Goal: Task Accomplishment & Management: Manage account settings

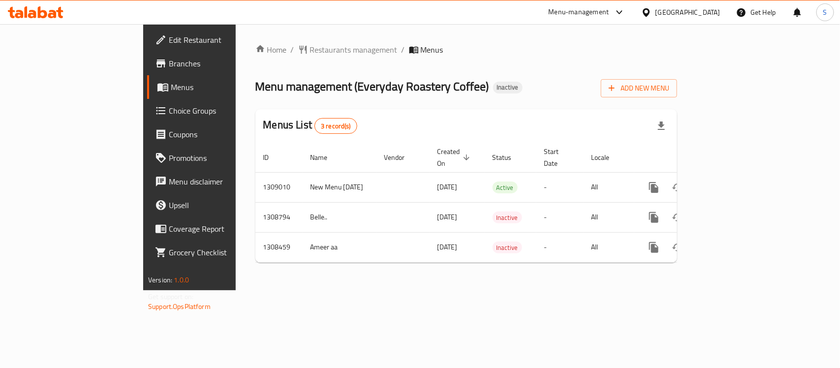
click at [656, 10] on div at bounding box center [648, 12] width 14 height 11
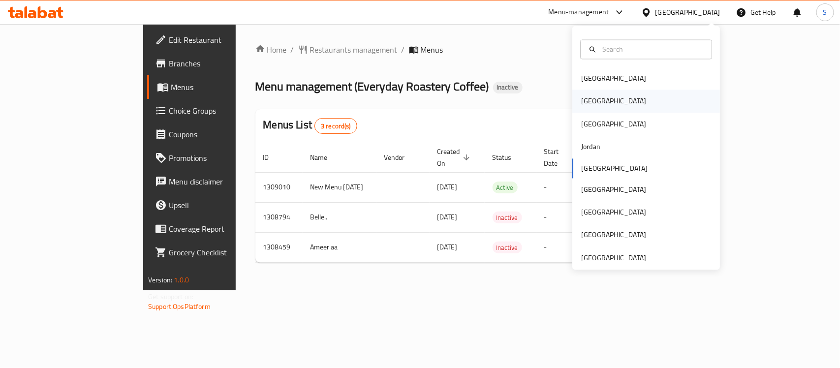
click at [597, 95] on div "[GEOGRAPHIC_DATA]" at bounding box center [614, 101] width 81 height 23
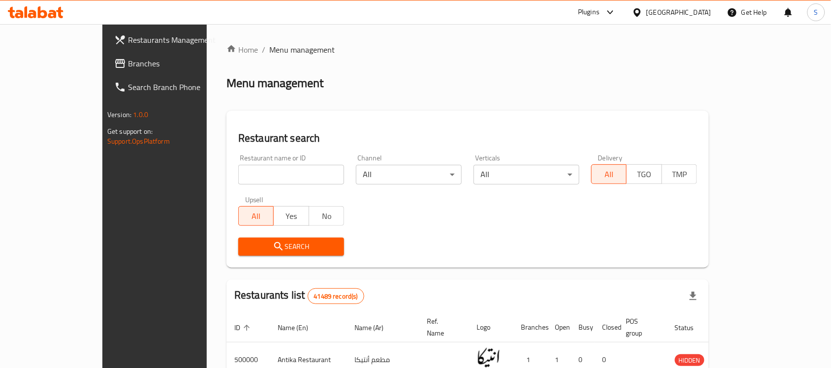
click at [128, 63] on span "Branches" at bounding box center [180, 64] width 105 height 12
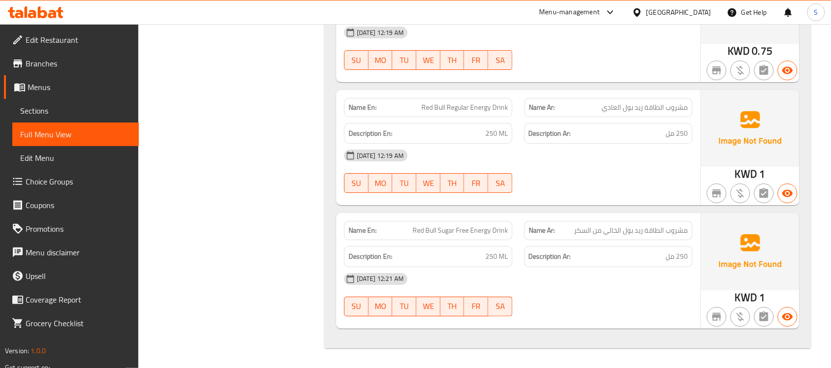
scroll to position [24367, 0]
click at [709, 9] on div "Kuwait" at bounding box center [678, 12] width 65 height 11
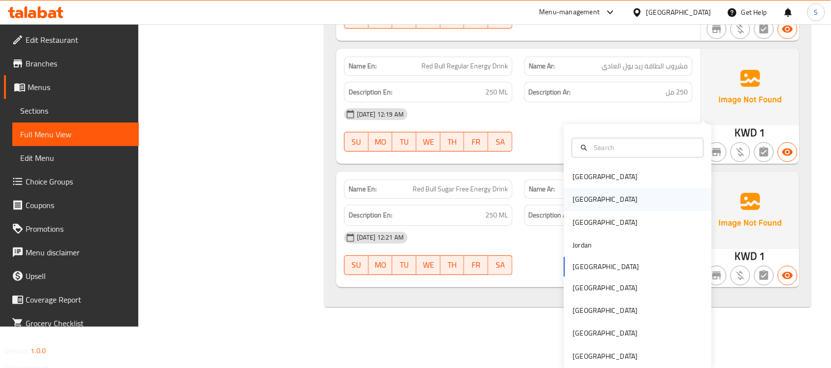
click at [601, 189] on div "[GEOGRAPHIC_DATA]" at bounding box center [638, 200] width 148 height 23
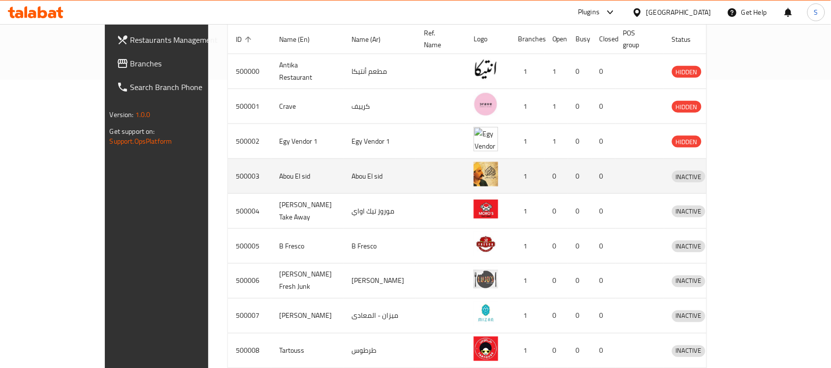
scroll to position [180, 0]
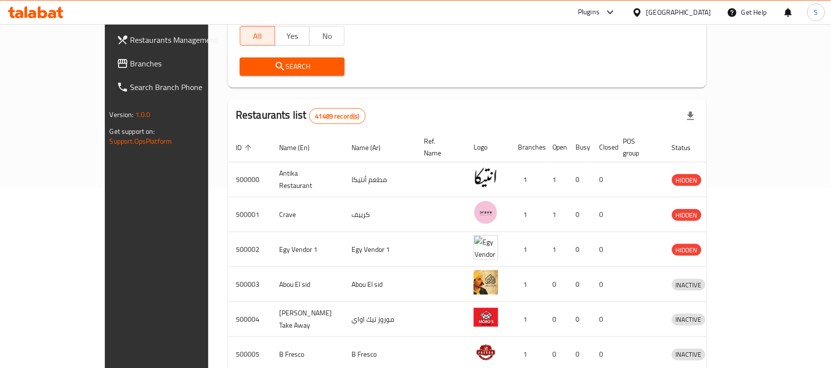
click at [47, 15] on icon at bounding box center [42, 12] width 9 height 12
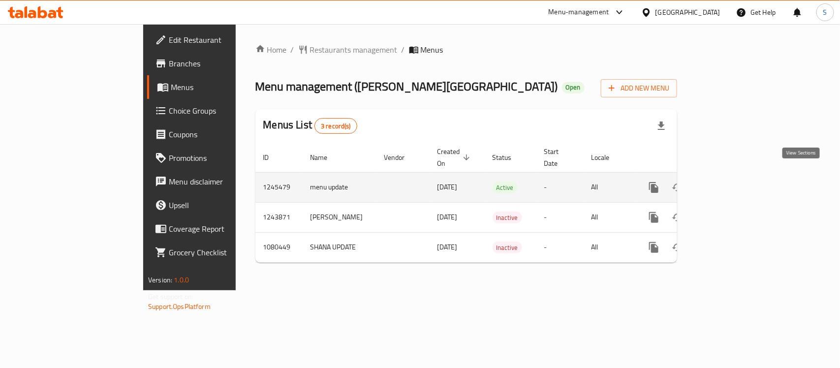
click at [731, 182] on icon "enhanced table" at bounding box center [725, 188] width 12 height 12
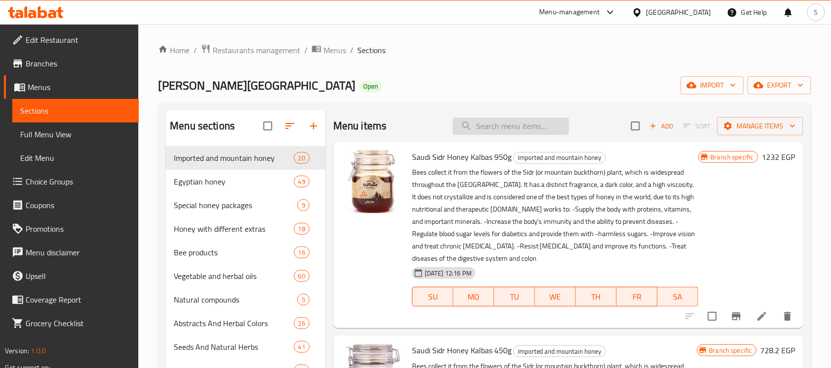
click at [517, 119] on input "search" at bounding box center [511, 126] width 116 height 17
paste input "زيت اللافندر 30مل"
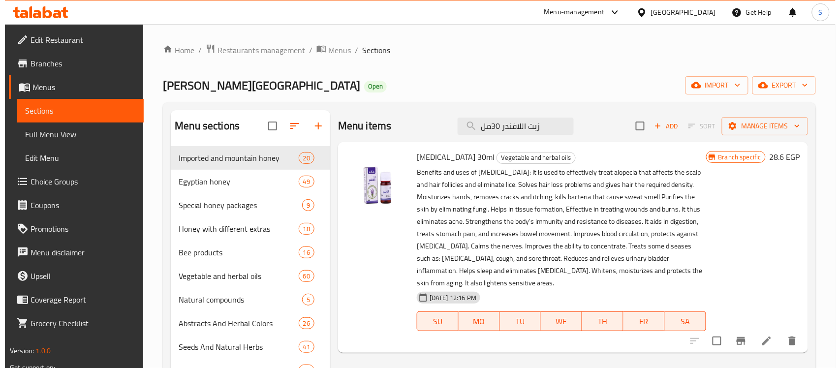
scroll to position [62, 0]
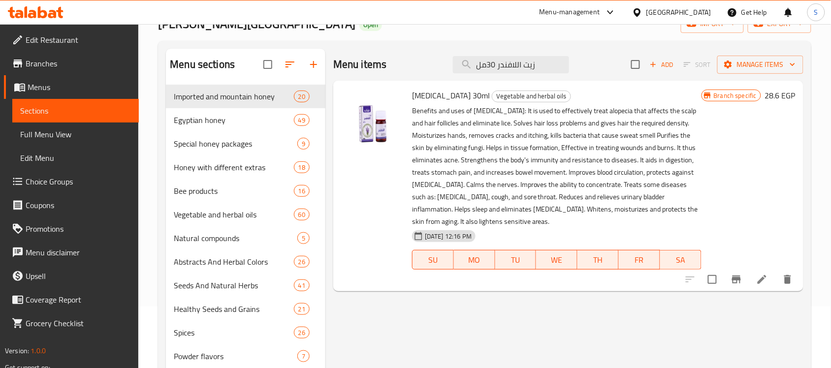
type input "زيت اللافندر 30مل"
click at [737, 280] on icon "Branch-specific-item" at bounding box center [736, 280] width 9 height 8
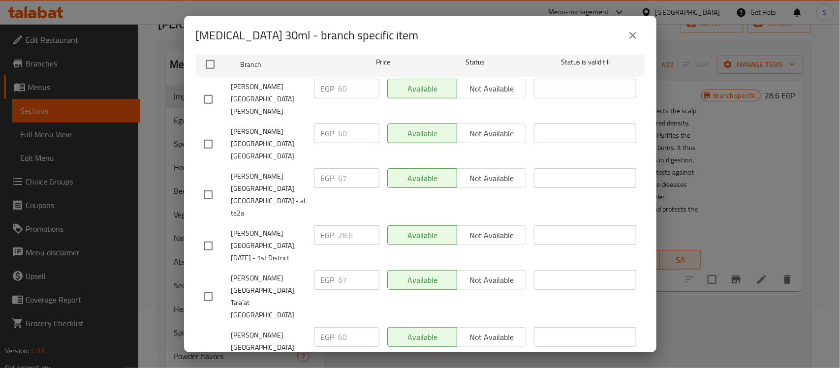
scroll to position [0, 0]
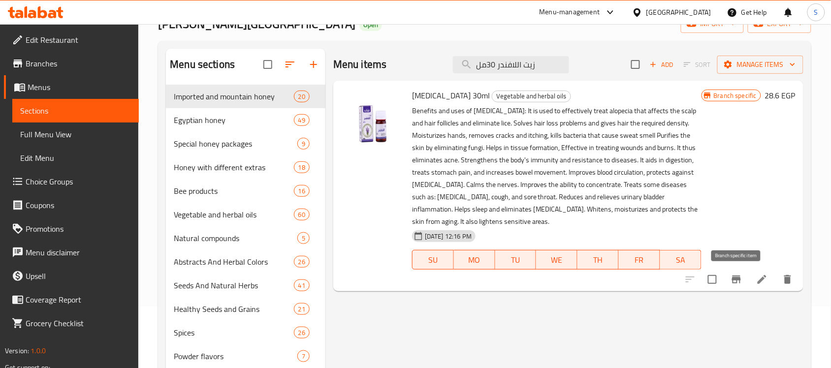
drag, startPoint x: 538, startPoint y: 61, endPoint x: 414, endPoint y: 72, distance: 125.1
click at [414, 72] on div "Menu items زيت اللافندر 30مل Add Sort Manage items" at bounding box center [568, 65] width 470 height 32
paste input "وز الم"
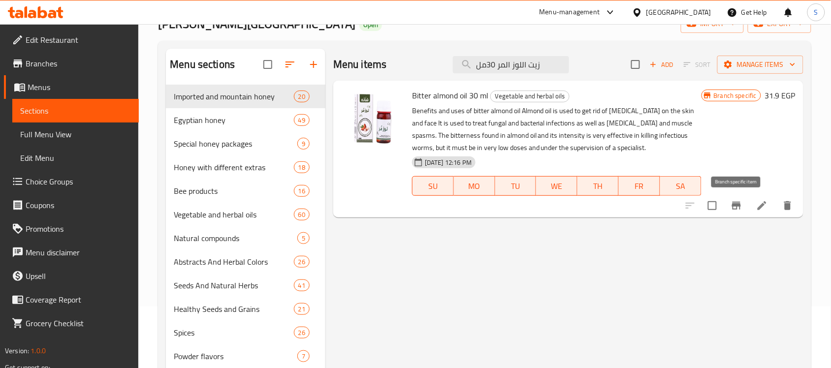
type input "زيت اللوز المر 30مل"
click at [740, 209] on icon "Branch-specific-item" at bounding box center [736, 206] width 9 height 8
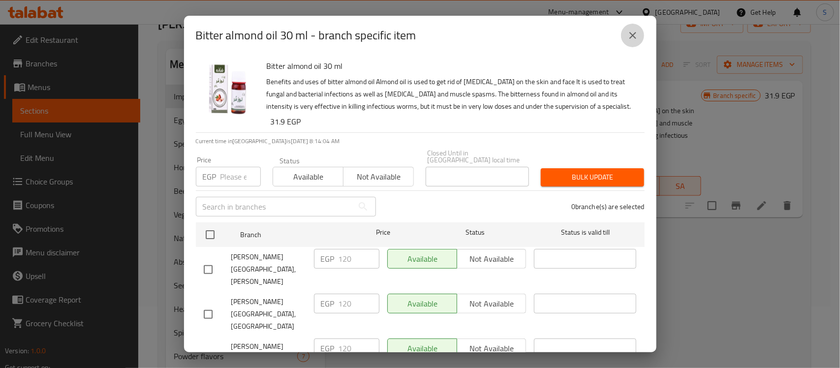
click at [627, 38] on icon "close" at bounding box center [633, 36] width 12 height 12
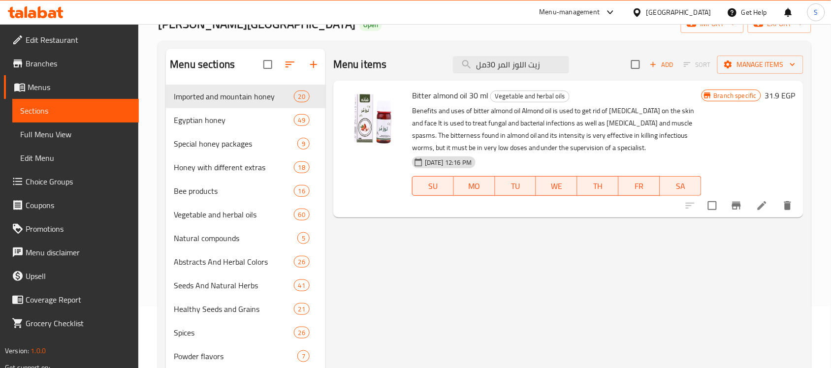
click at [52, 59] on span "Branches" at bounding box center [78, 64] width 105 height 12
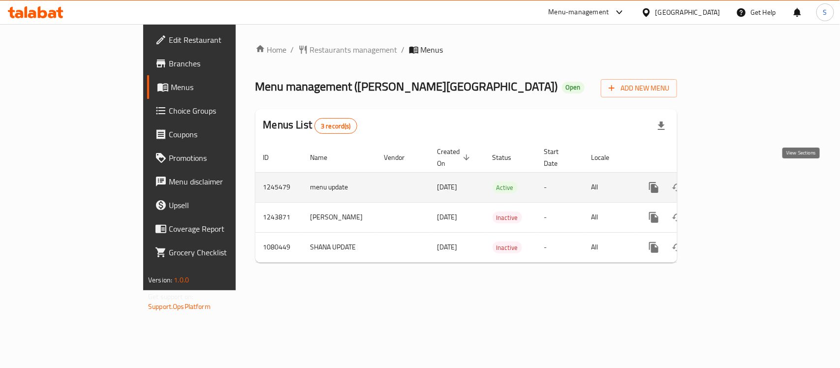
click at [731, 182] on icon "enhanced table" at bounding box center [725, 188] width 12 height 12
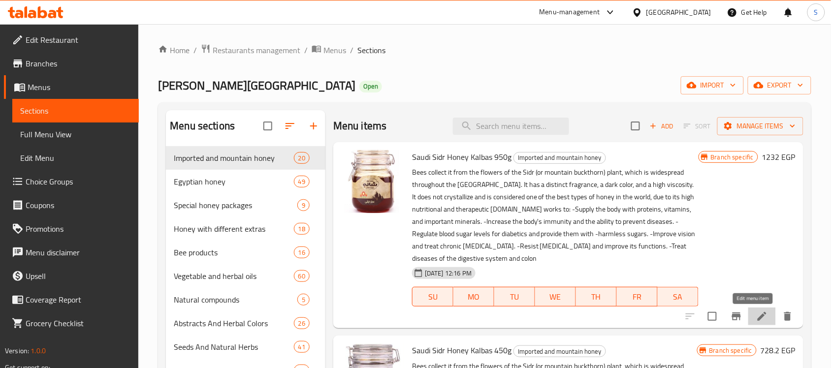
drag, startPoint x: 213, startPoint y: 164, endPoint x: 755, endPoint y: 317, distance: 562.6
click at [58, 63] on span "Branches" at bounding box center [78, 64] width 105 height 12
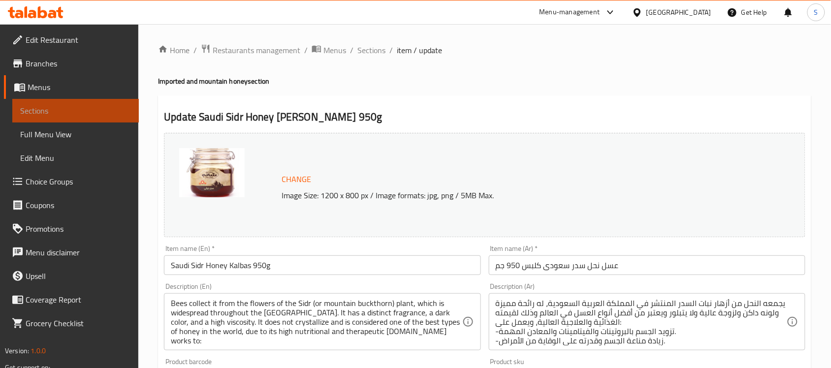
click at [37, 109] on span "Sections" at bounding box center [75, 111] width 111 height 12
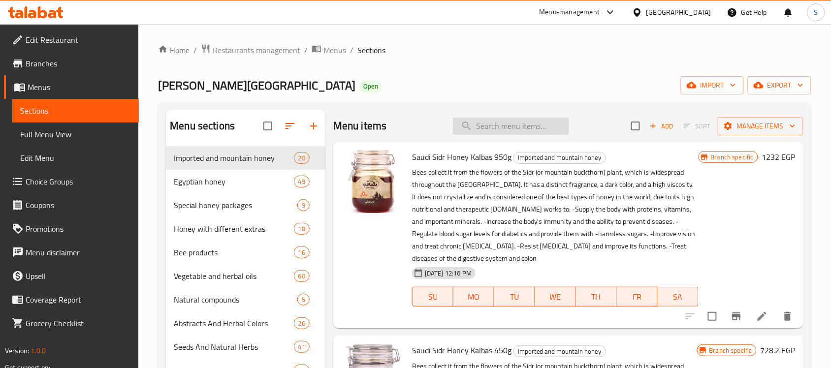
click at [506, 126] on input "search" at bounding box center [511, 126] width 116 height 17
paste input "زيت اللافندر 30مل"
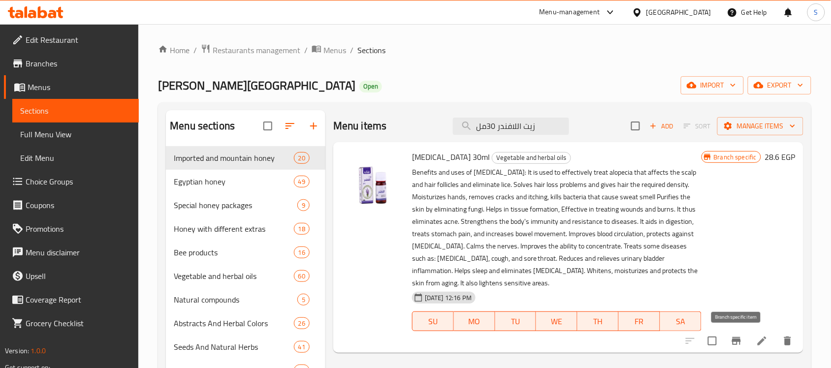
type input "زيت اللافندر 30مل"
click at [731, 342] on icon "Branch-specific-item" at bounding box center [737, 341] width 12 height 12
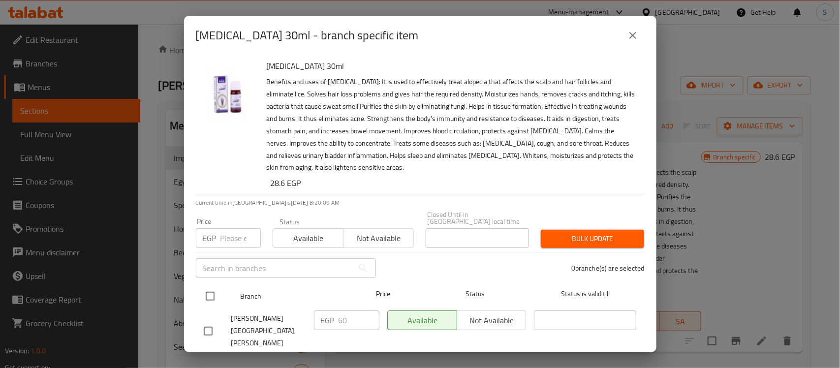
click at [215, 286] on input "checkbox" at bounding box center [210, 296] width 21 height 21
checkbox input "true"
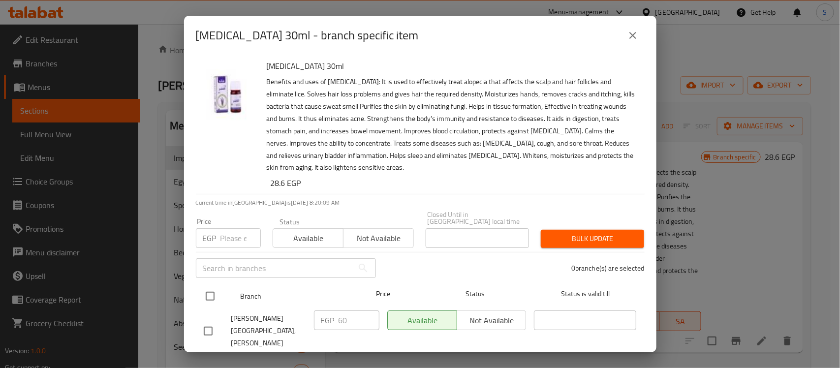
checkbox input "true"
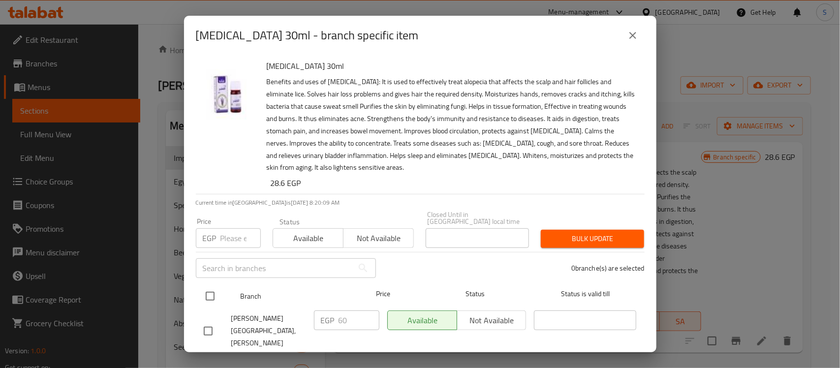
checkbox input "true"
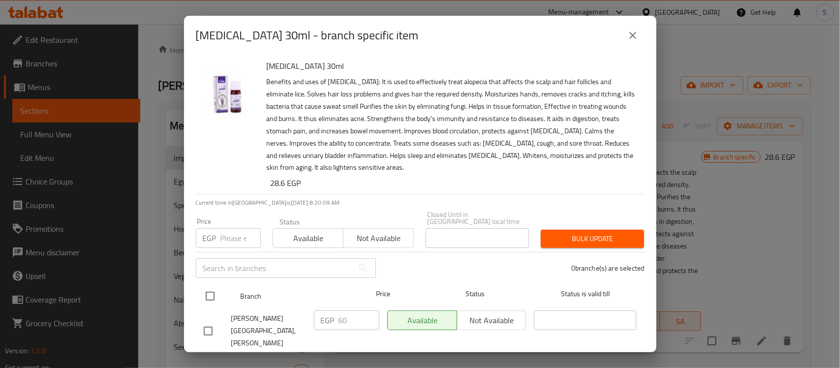
checkbox input "true"
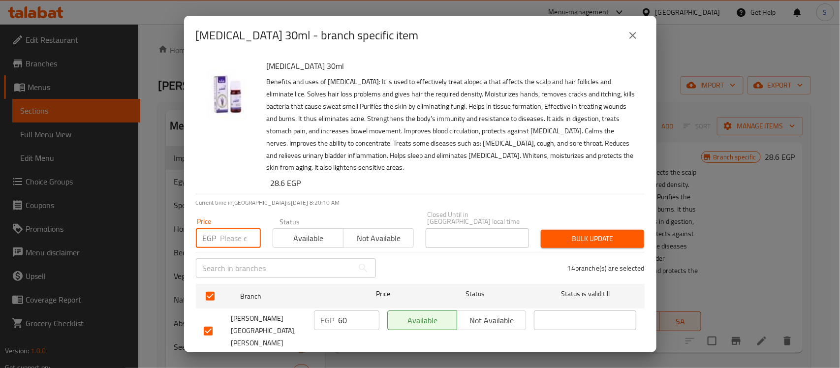
click at [234, 232] on input "number" at bounding box center [241, 238] width 40 height 20
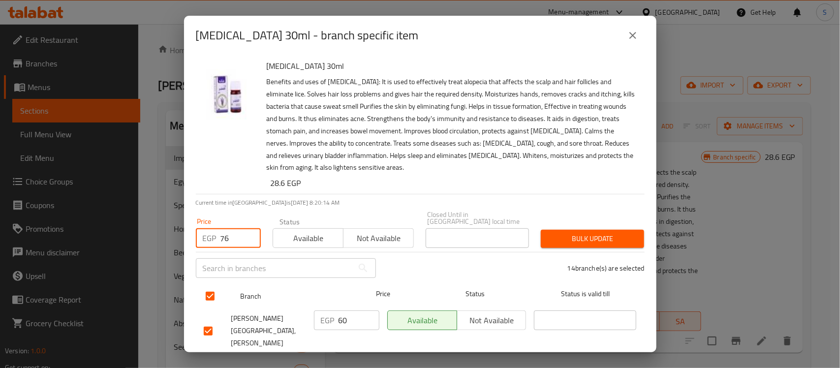
type input "7"
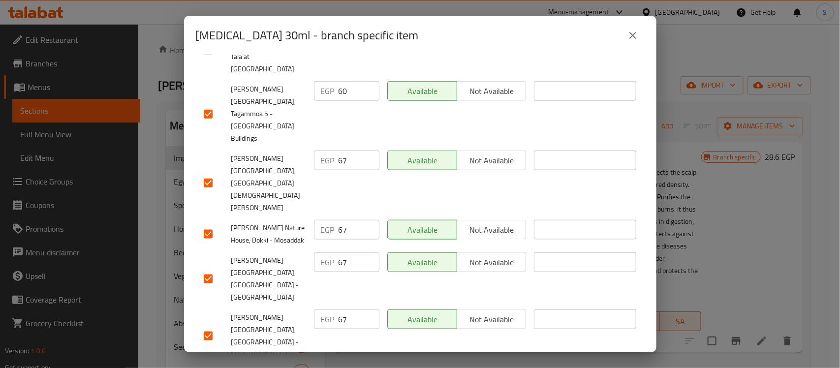
scroll to position [47, 0]
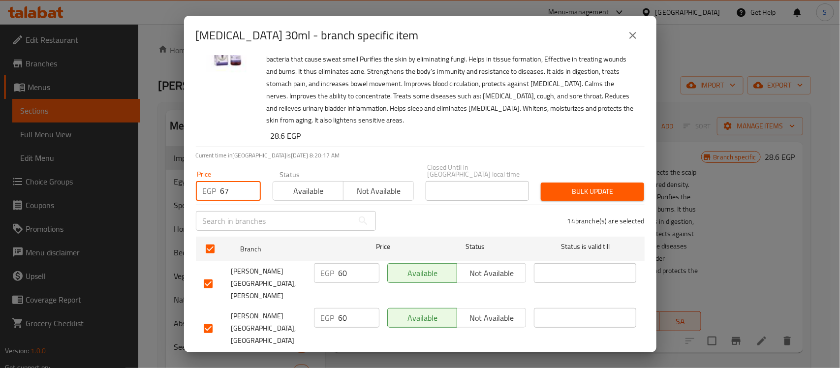
type input "67"
click at [568, 190] on span "Bulk update" at bounding box center [593, 192] width 88 height 12
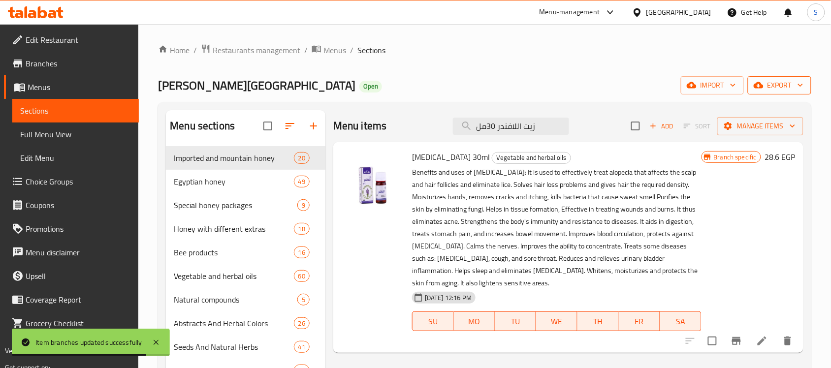
click at [788, 89] on span "export" at bounding box center [780, 85] width 48 height 12
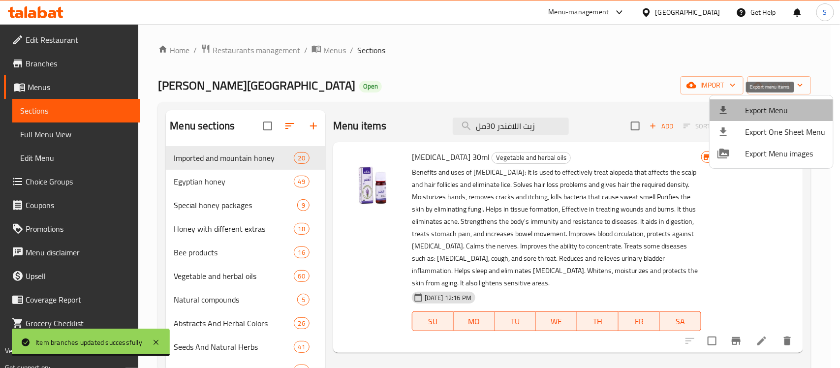
click at [782, 106] on span "Export Menu" at bounding box center [785, 110] width 80 height 12
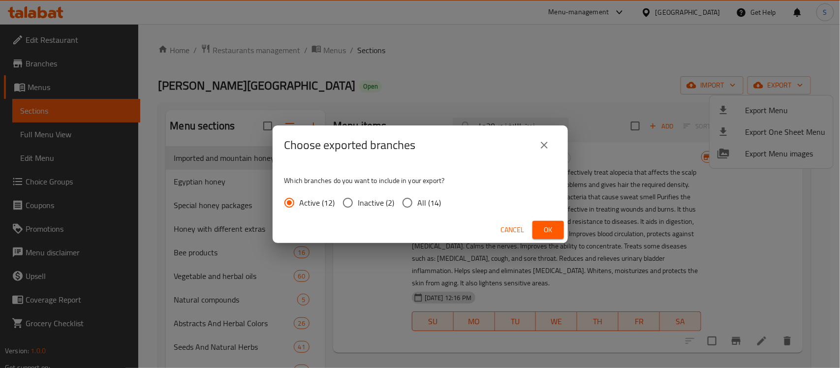
click at [426, 199] on span "All (14)" at bounding box center [430, 203] width 24 height 12
click at [418, 199] on input "All (14)" at bounding box center [407, 202] width 21 height 21
radio input "true"
click at [549, 229] on span "Ok" at bounding box center [549, 230] width 16 height 12
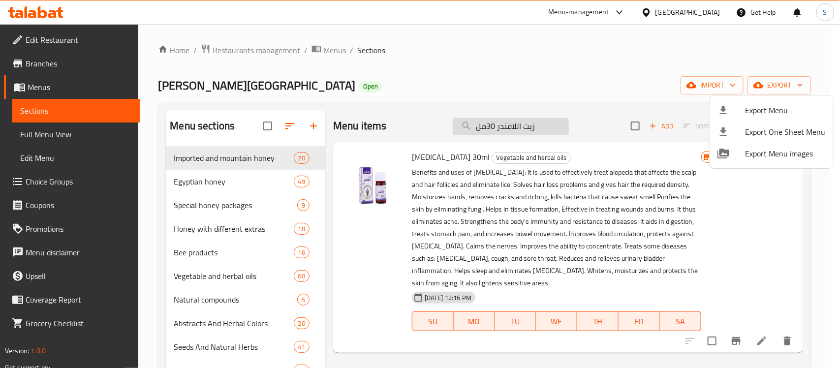
click at [521, 129] on div at bounding box center [420, 184] width 840 height 368
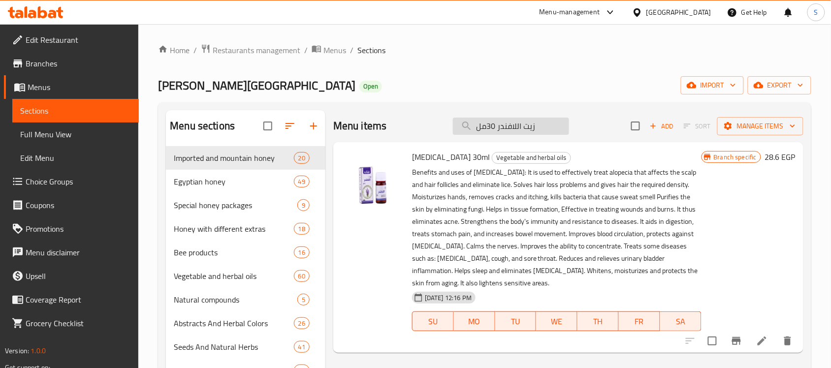
click at [545, 124] on input "زيت اللافندر 30مل" at bounding box center [511, 126] width 116 height 17
paste input "رع العسلى"
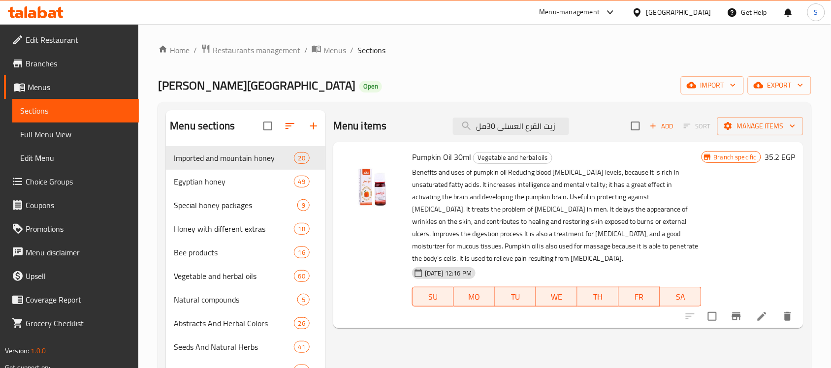
type input "زيت القرع العسلى 30مل"
click at [736, 325] on button "Branch-specific-item" at bounding box center [737, 317] width 24 height 24
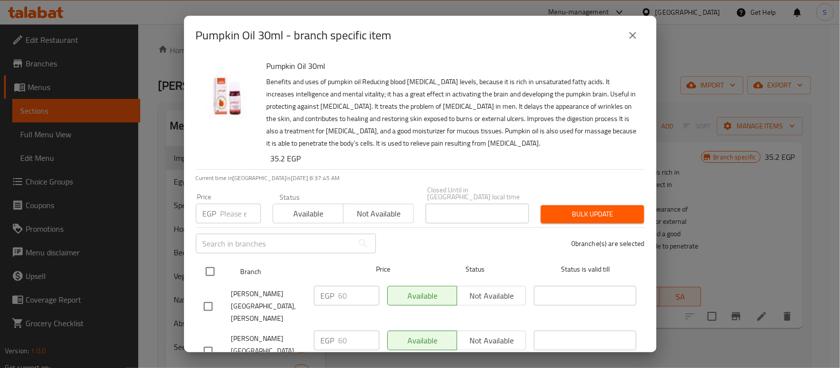
click at [215, 266] on input "checkbox" at bounding box center [210, 271] width 21 height 21
checkbox input "true"
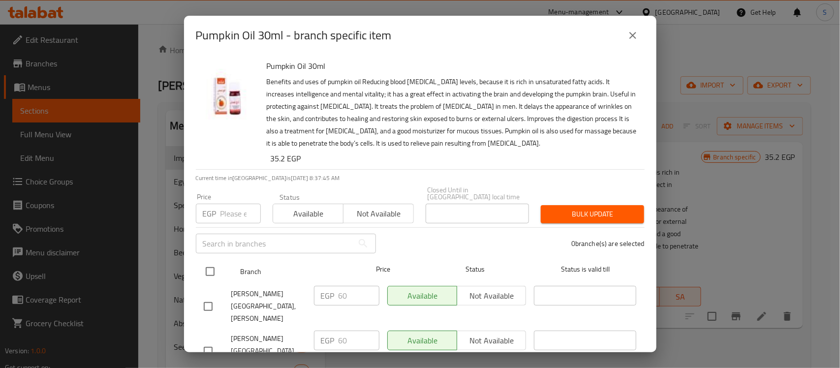
checkbox input "true"
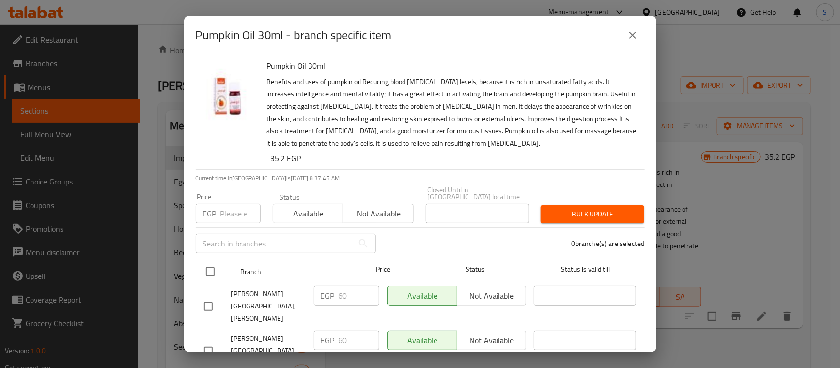
checkbox input "true"
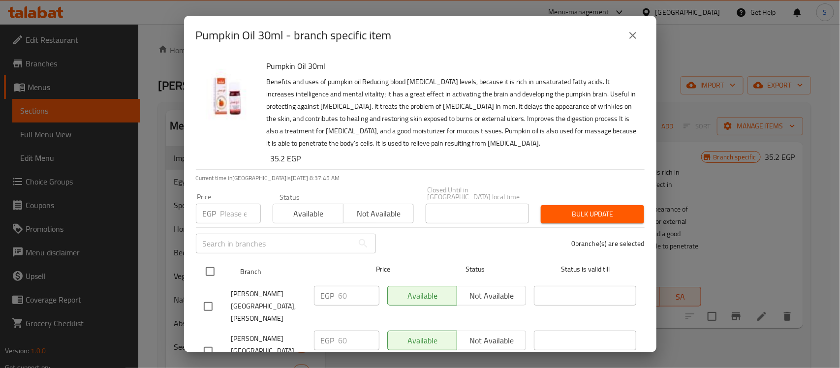
checkbox input "true"
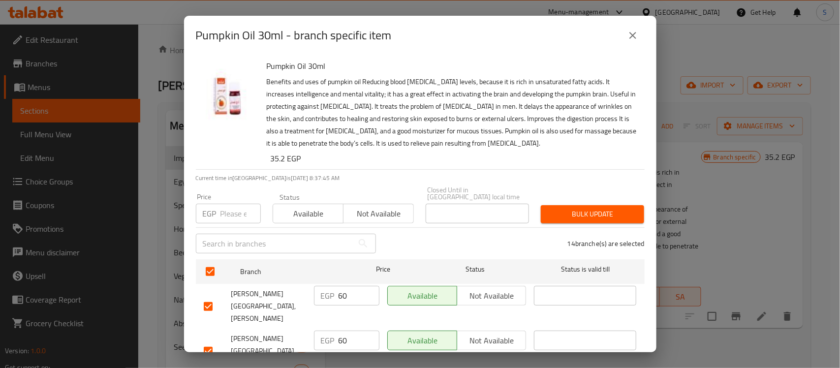
click at [232, 206] on input "number" at bounding box center [241, 214] width 40 height 20
paste input "78"
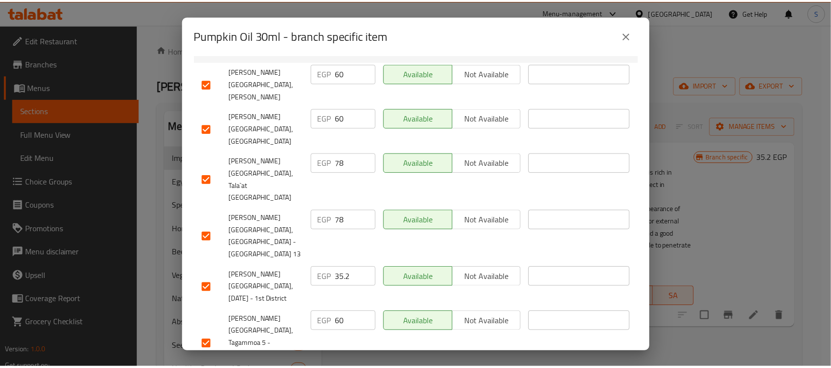
scroll to position [84, 0]
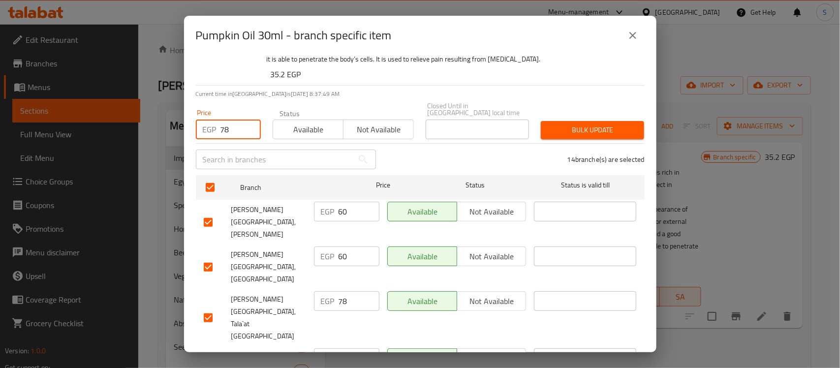
type input "78"
click at [577, 124] on span "Bulk update" at bounding box center [593, 130] width 88 height 12
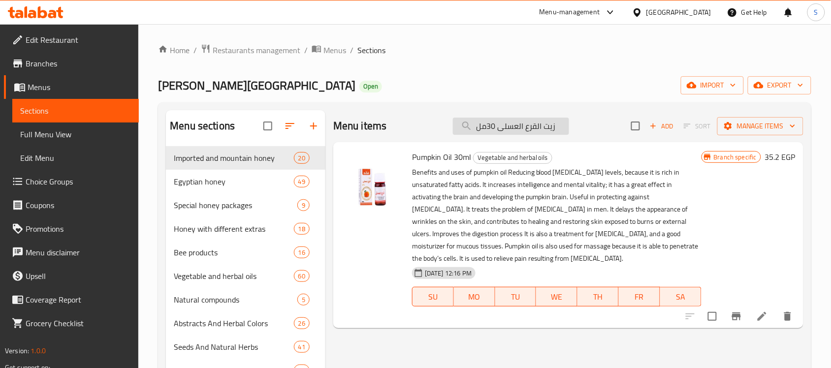
click at [551, 129] on input "زيت القرع العسلى 30مل" at bounding box center [511, 126] width 116 height 17
paste input "حنظل"
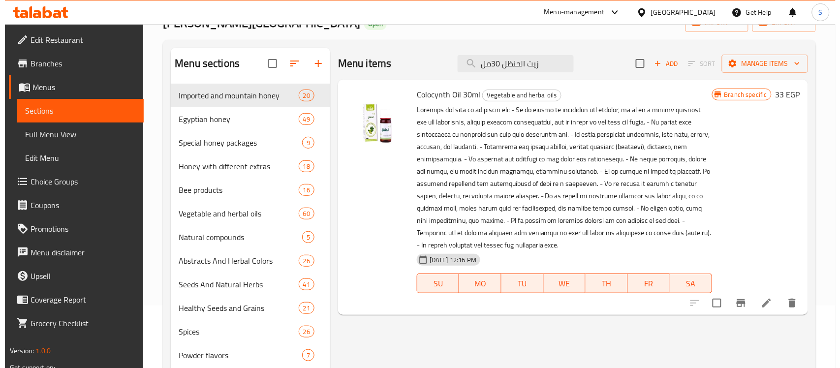
scroll to position [62, 0]
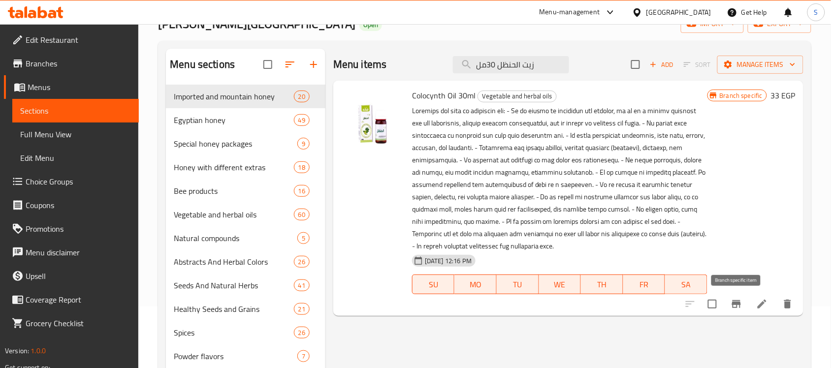
type input "زيت الحنظل 30مل"
click at [734, 302] on icon "Branch-specific-item" at bounding box center [737, 304] width 12 height 12
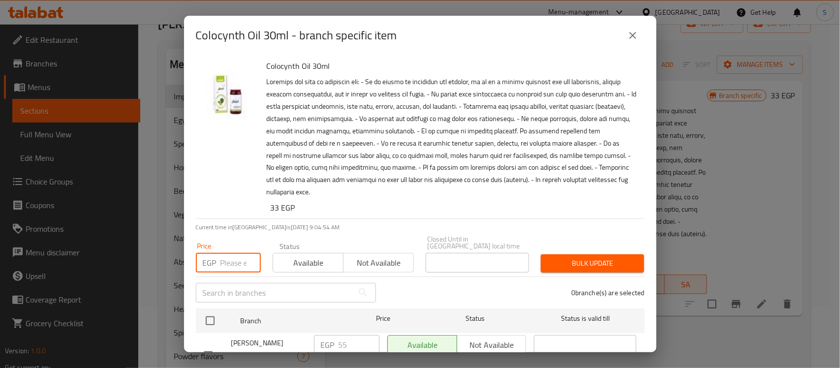
click at [244, 256] on input "number" at bounding box center [241, 263] width 40 height 20
paste input "72"
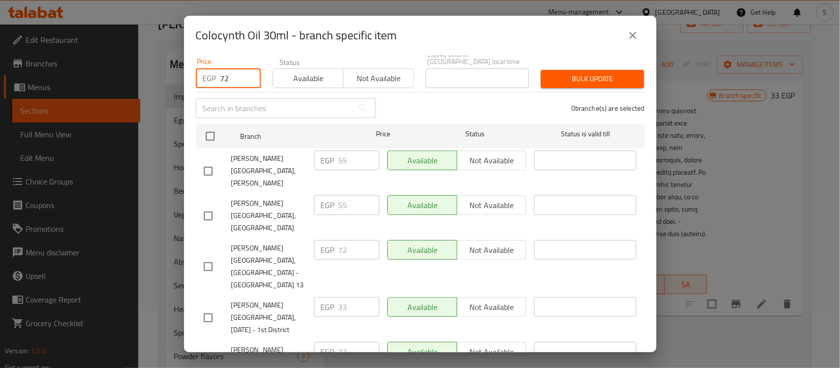
scroll to position [72, 0]
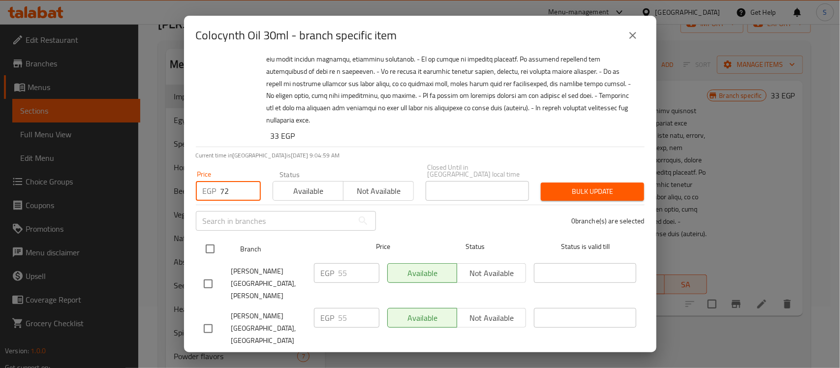
type input "72"
click at [210, 239] on input "checkbox" at bounding box center [210, 249] width 21 height 21
checkbox input "true"
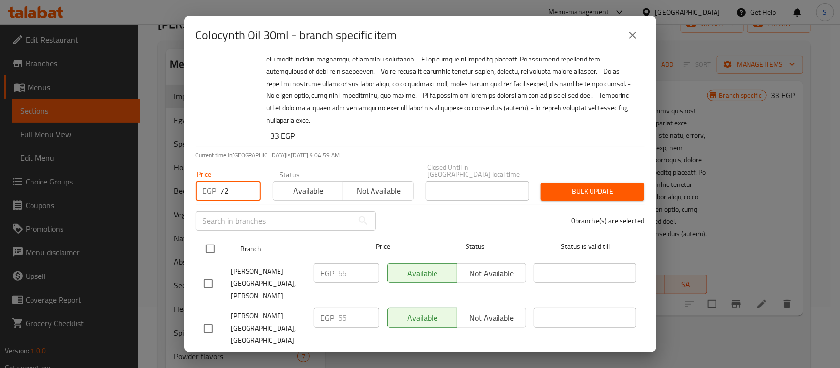
checkbox input "true"
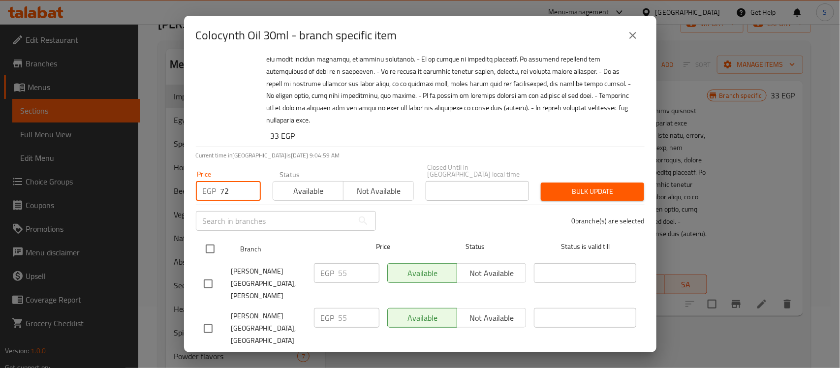
checkbox input "true"
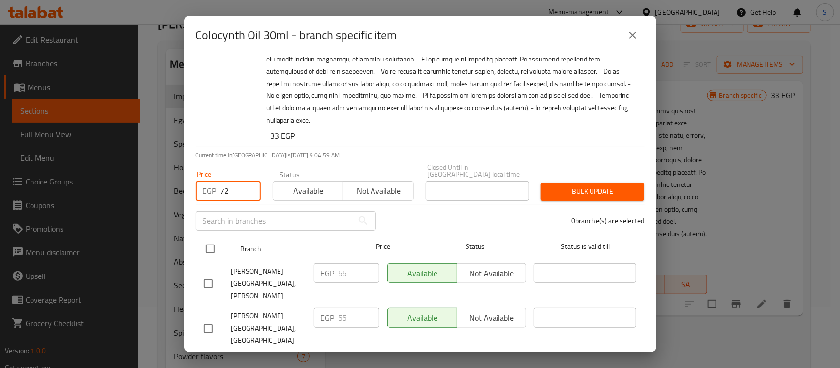
checkbox input "true"
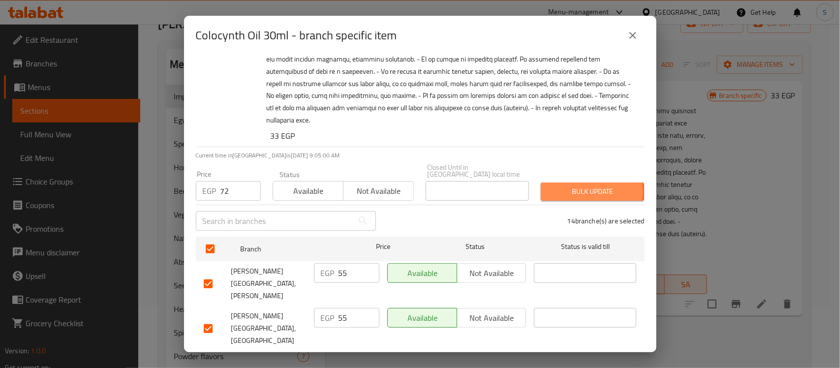
click at [575, 186] on span "Bulk update" at bounding box center [593, 192] width 88 height 12
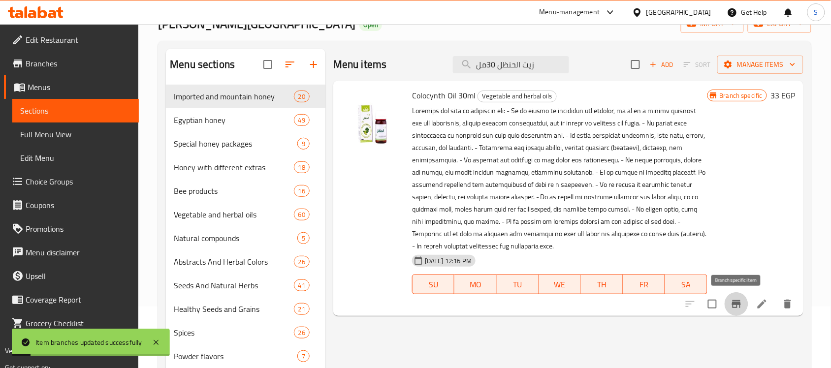
click at [731, 306] on icon "Branch-specific-item" at bounding box center [737, 304] width 12 height 12
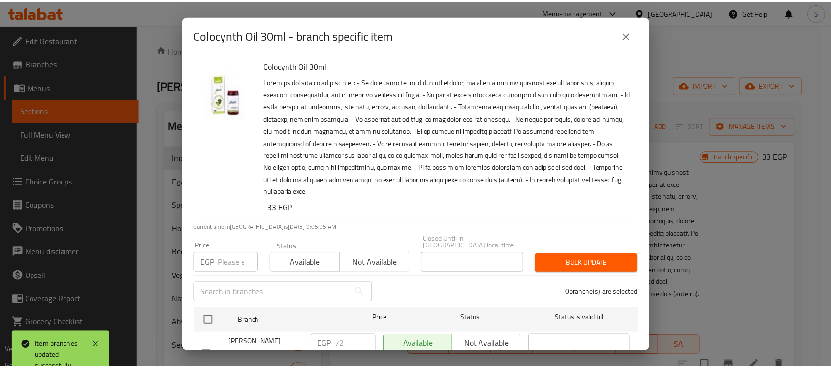
scroll to position [269, 0]
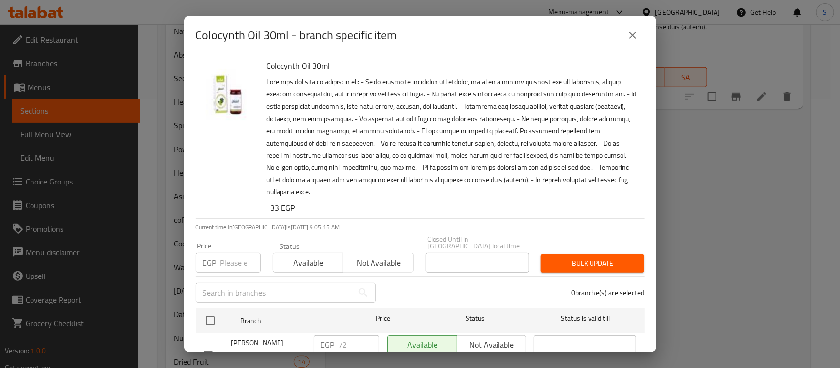
click at [723, 212] on div "Colocynth Oil 30ml - branch specific item Colocynth Oil 30ml 33 EGP Current tim…" at bounding box center [420, 184] width 840 height 368
click at [782, 224] on div "Colocynth Oil 30ml - branch specific item Colocynth Oil 30ml 33 EGP Current tim…" at bounding box center [420, 184] width 840 height 368
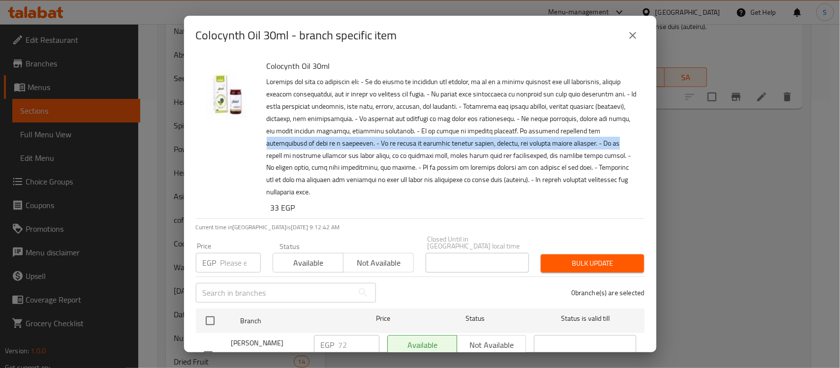
click at [679, 137] on div "Colocynth Oil 30ml - branch specific item Colocynth Oil 30ml 33 EGP Current tim…" at bounding box center [420, 184] width 840 height 368
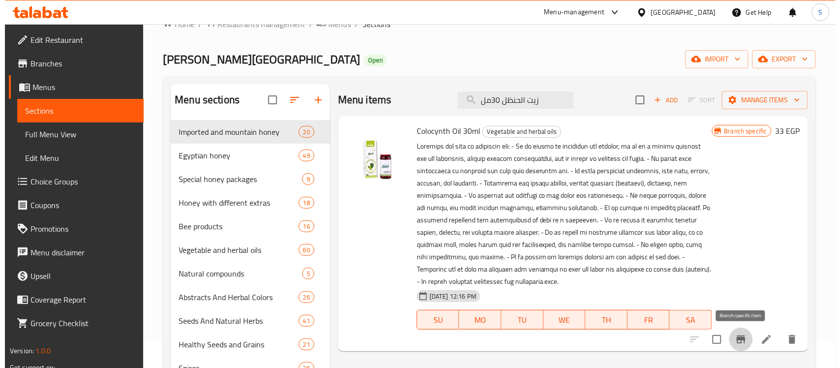
scroll to position [23, 0]
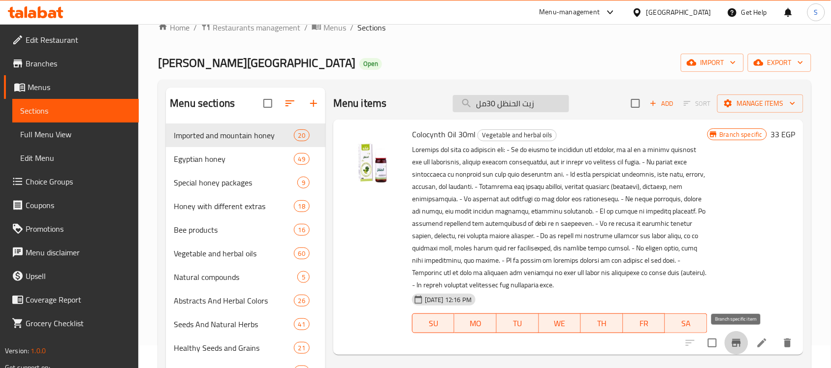
drag, startPoint x: 555, startPoint y: 104, endPoint x: 455, endPoint y: 103, distance: 99.9
click at [456, 103] on input "زيت الحنظل 30مل" at bounding box center [511, 103] width 116 height 17
paste input "عد"
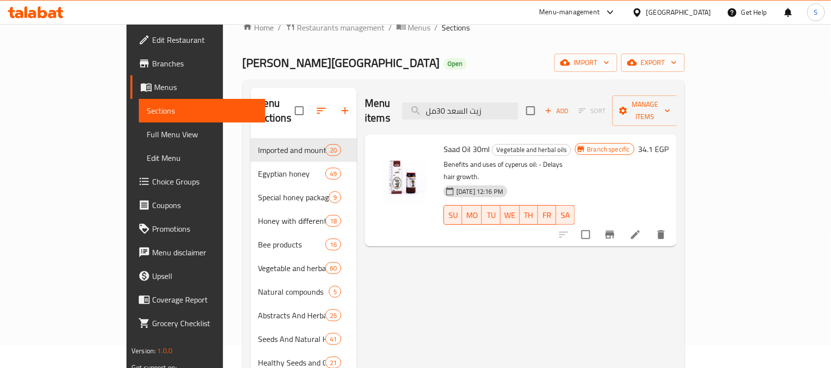
type input "زيت السعد 30مل"
click at [616, 229] on icon "Branch-specific-item" at bounding box center [610, 235] width 12 height 12
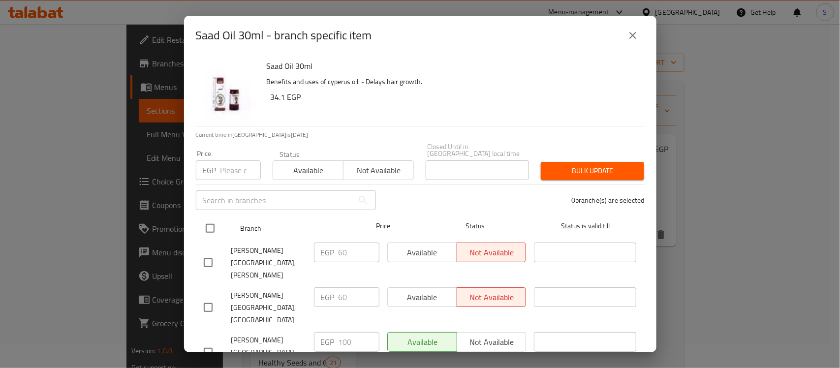
click at [213, 223] on input "checkbox" at bounding box center [210, 228] width 21 height 21
checkbox input "true"
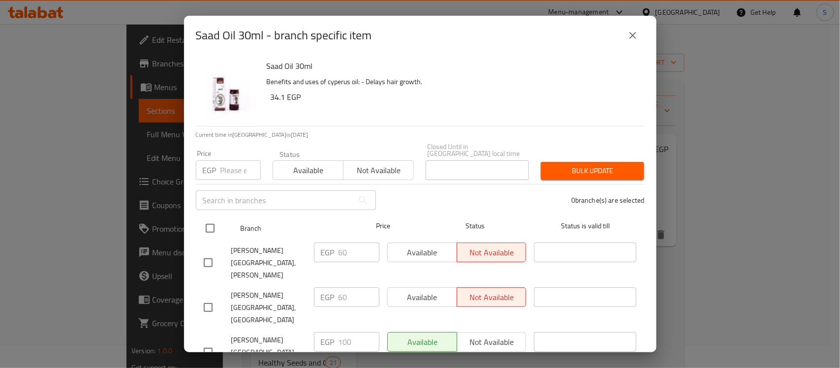
checkbox input "true"
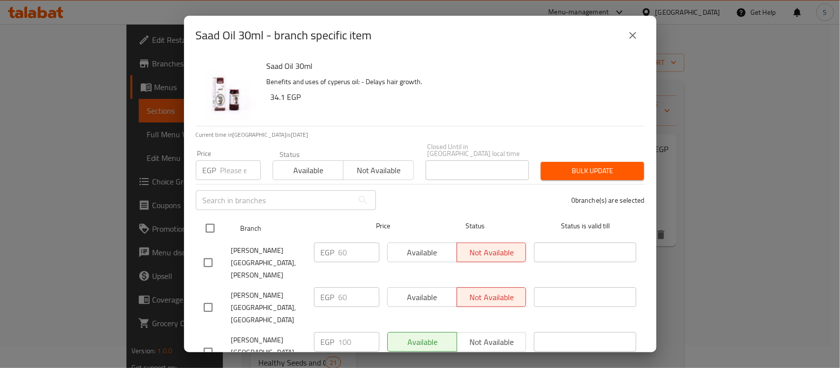
checkbox input "true"
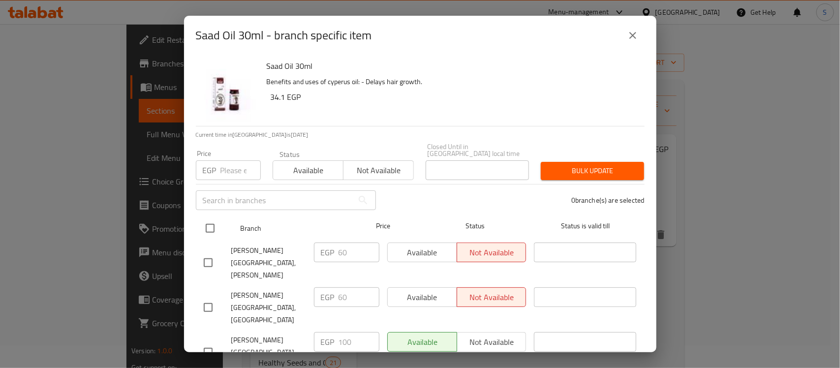
checkbox input "true"
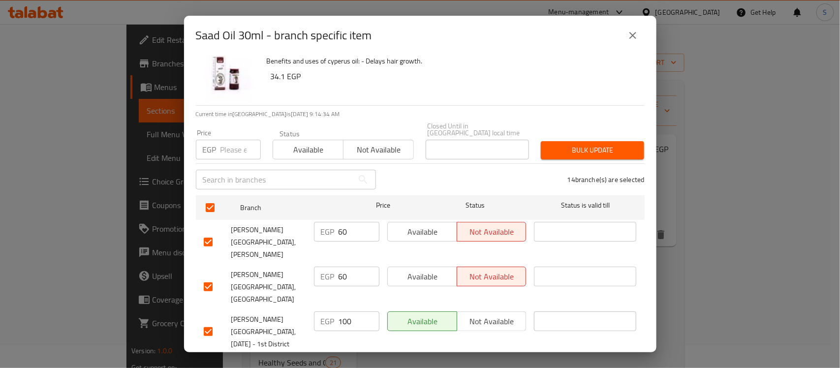
scroll to position [0, 0]
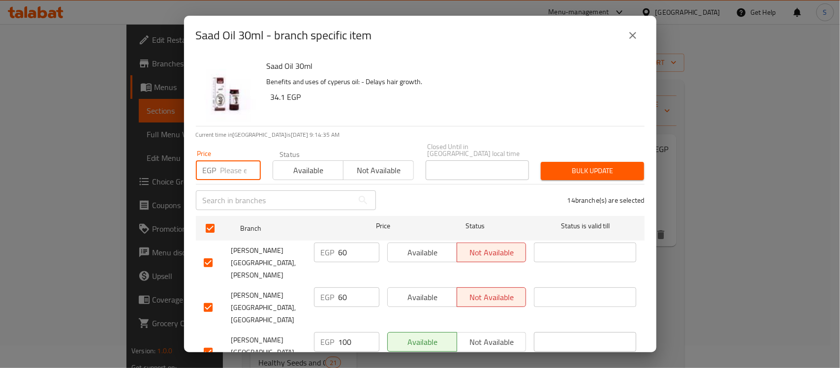
drag, startPoint x: 237, startPoint y: 160, endPoint x: 175, endPoint y: 159, distance: 62.1
click at [175, 159] on div "Saad Oil 30ml - branch specific item Saad Oil 30ml Benefits and uses of cyperus…" at bounding box center [420, 184] width 840 height 368
type input "100"
click at [587, 175] on div "Bulk update" at bounding box center [592, 171] width 115 height 30
click at [419, 249] on span "Available" at bounding box center [423, 253] width 62 height 14
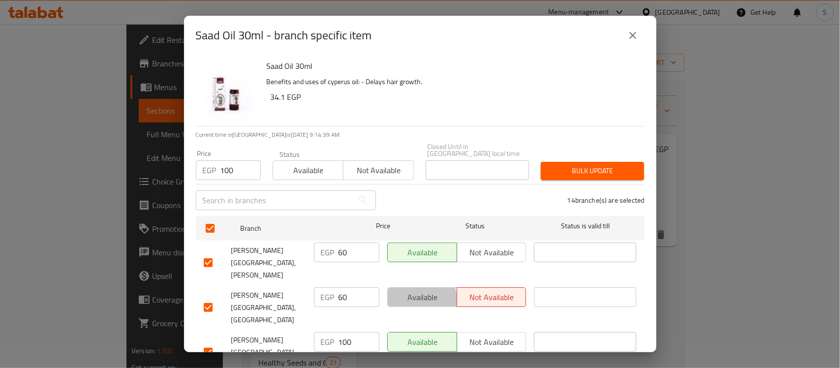
click at [414, 290] on span "Available" at bounding box center [423, 297] width 62 height 14
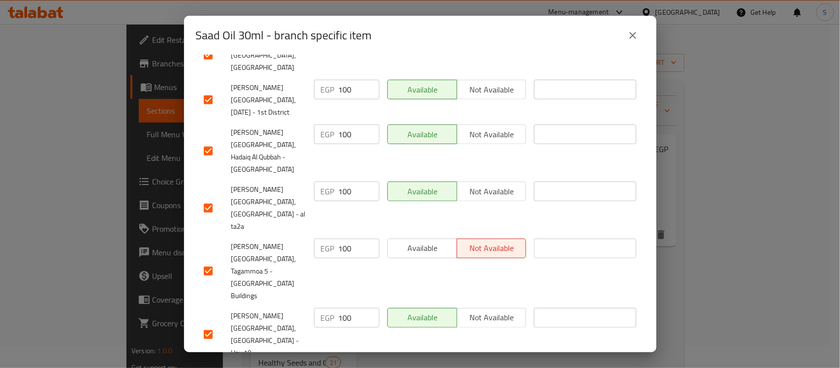
scroll to position [164, 0]
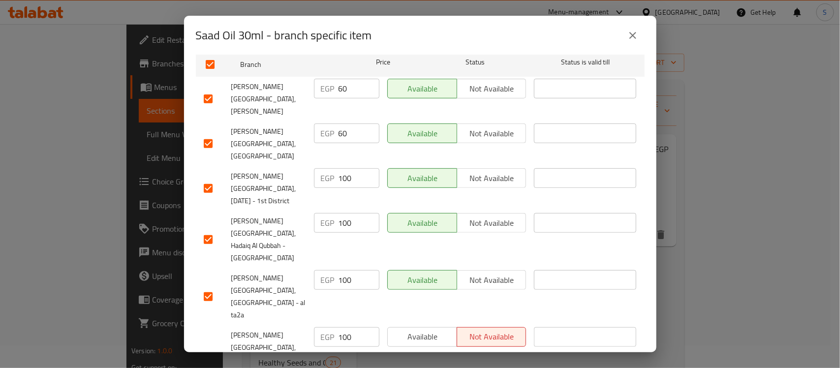
click at [442, 330] on span "Available" at bounding box center [423, 337] width 62 height 14
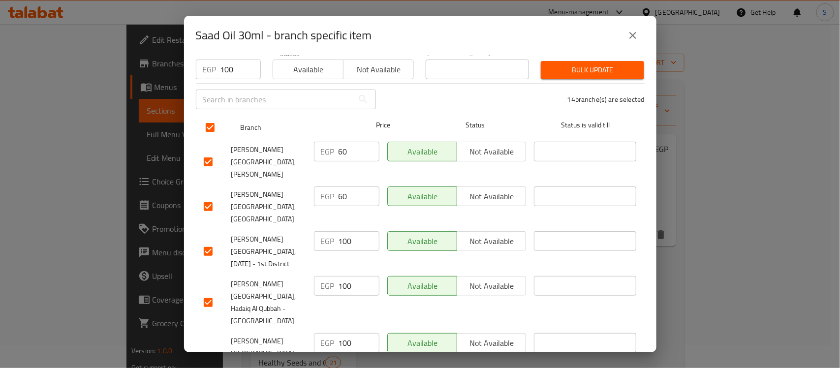
scroll to position [0, 0]
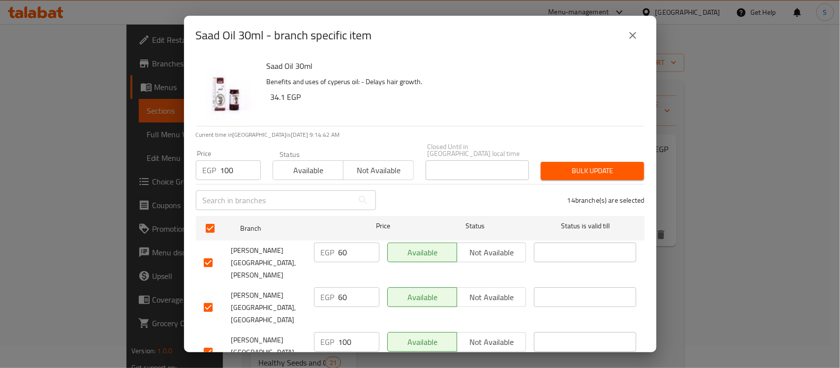
click at [595, 165] on span "Bulk update" at bounding box center [593, 171] width 88 height 12
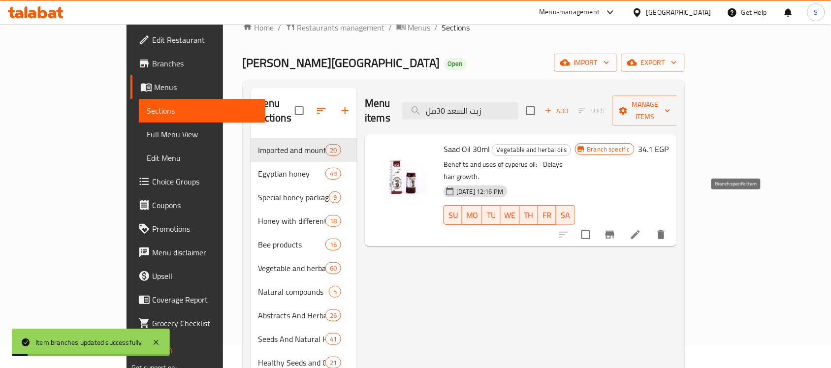
click at [616, 229] on icon "Branch-specific-item" at bounding box center [610, 235] width 12 height 12
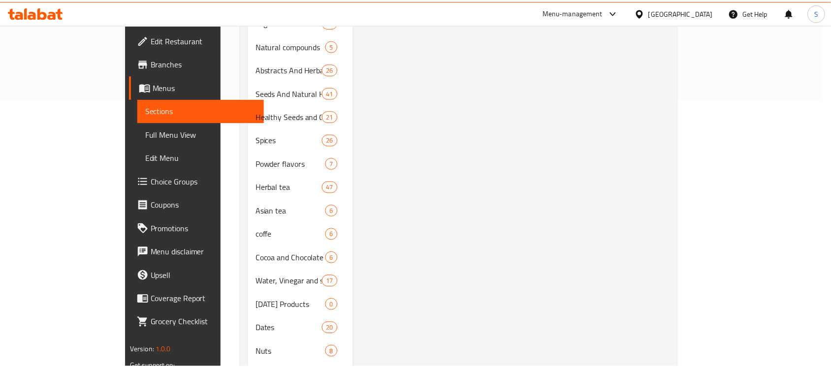
scroll to position [47, 0]
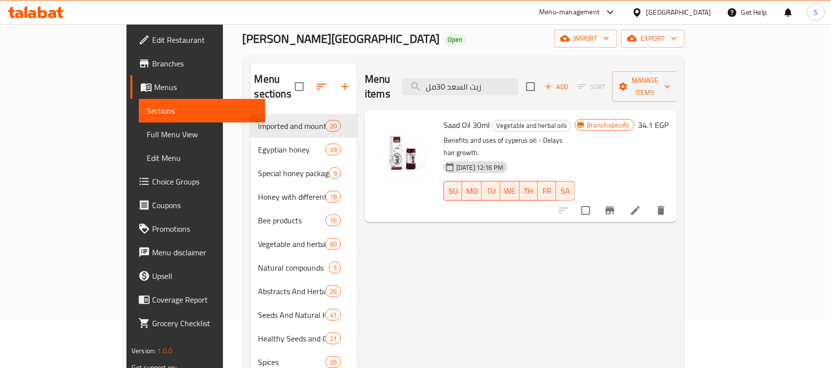
drag, startPoint x: 558, startPoint y: 72, endPoint x: 413, endPoint y: 84, distance: 145.7
click at [414, 84] on div "Menu items زيت السعد 30مل Add Sort Manage items" at bounding box center [521, 87] width 312 height 47
paste input "ليمون 30"
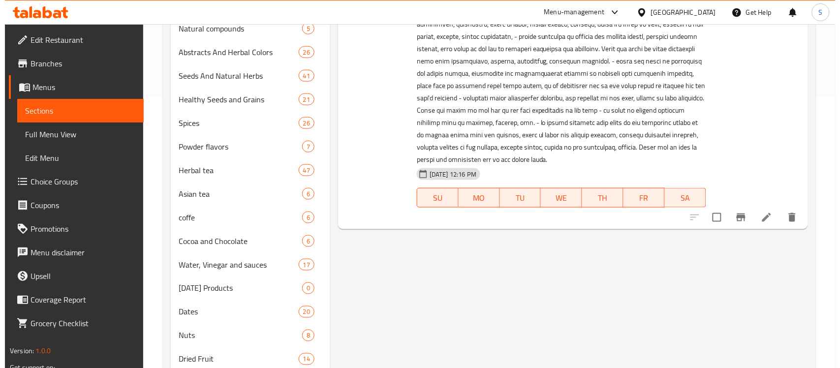
scroll to position [293, 0]
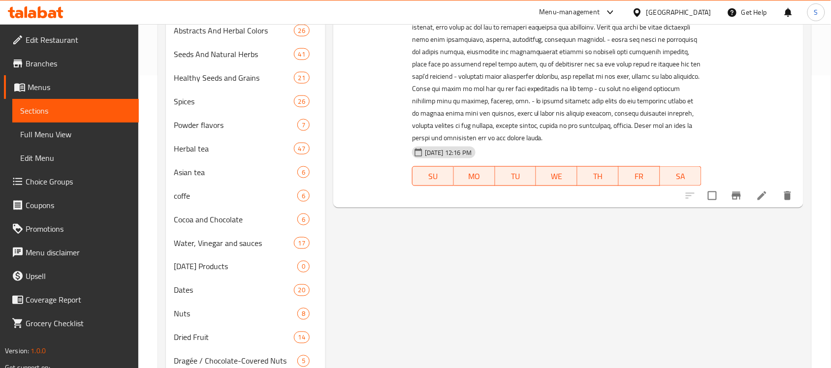
type input "زيت الليمون 30 مل"
click at [735, 198] on icon "Branch-specific-item" at bounding box center [737, 196] width 12 height 12
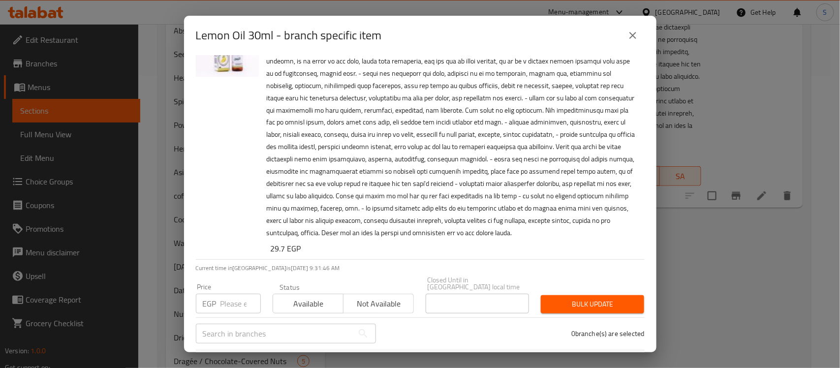
scroll to position [123, 0]
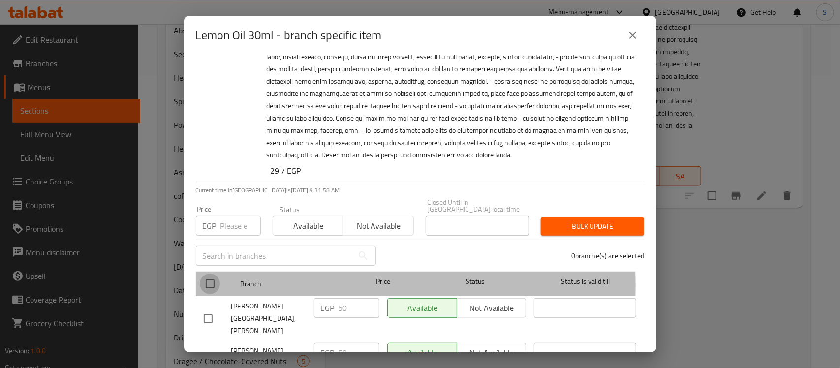
click at [211, 279] on input "checkbox" at bounding box center [210, 284] width 21 height 21
checkbox input "true"
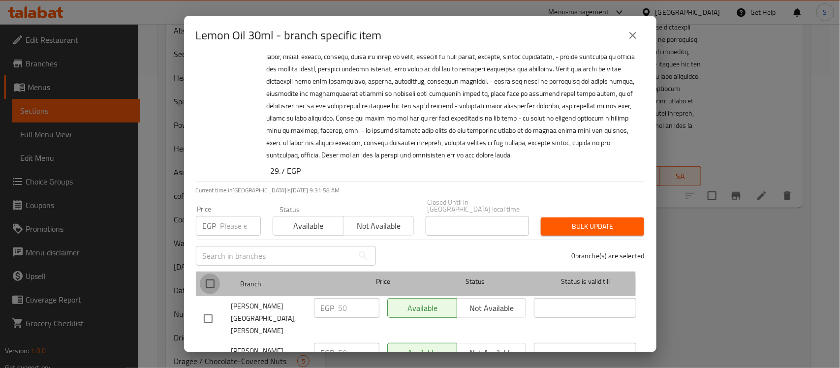
checkbox input "true"
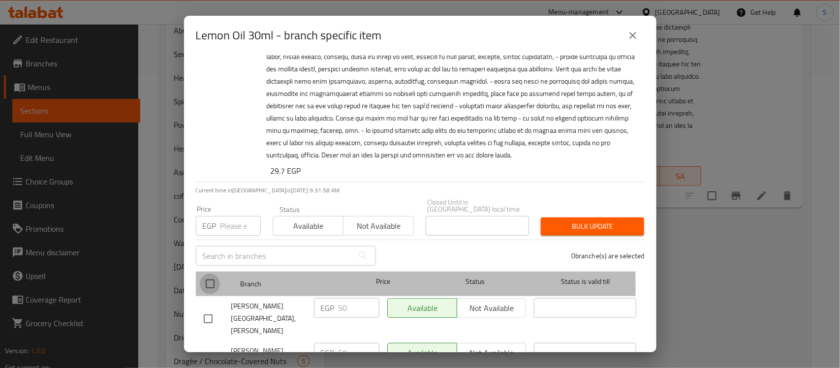
checkbox input "true"
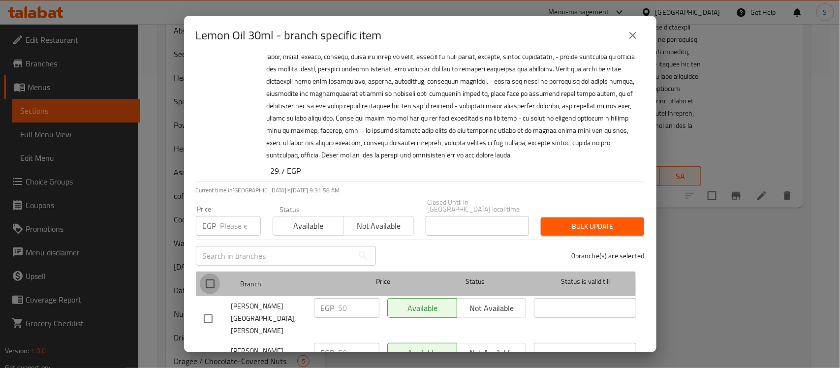
checkbox input "true"
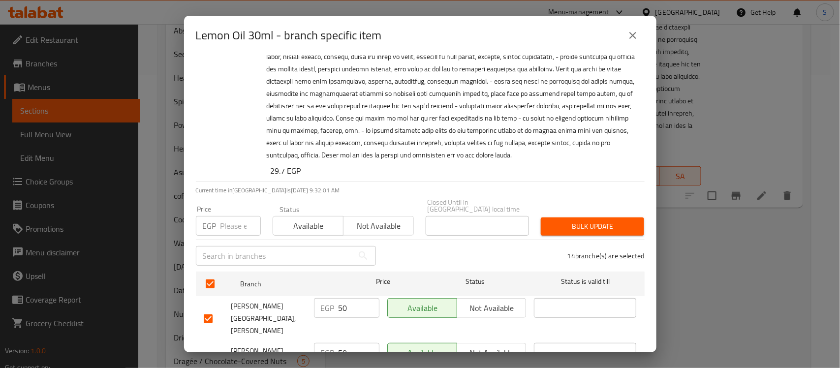
click at [237, 224] on input "number" at bounding box center [241, 226] width 40 height 20
type input "67"
click at [601, 221] on span "Bulk update" at bounding box center [593, 227] width 88 height 12
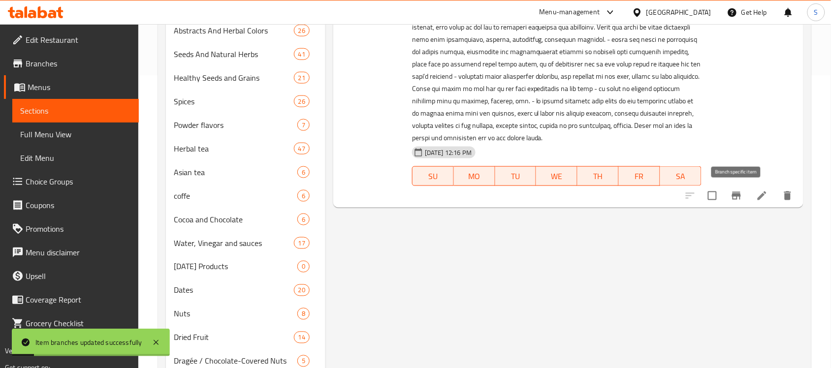
click at [736, 200] on icon "Branch-specific-item" at bounding box center [736, 196] width 9 height 8
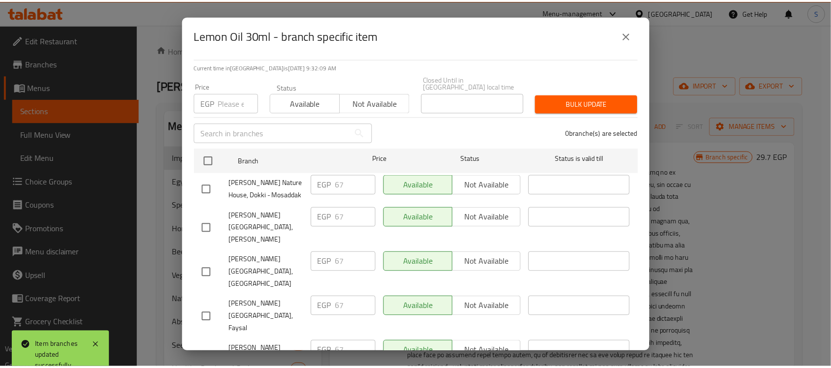
scroll to position [269, 0]
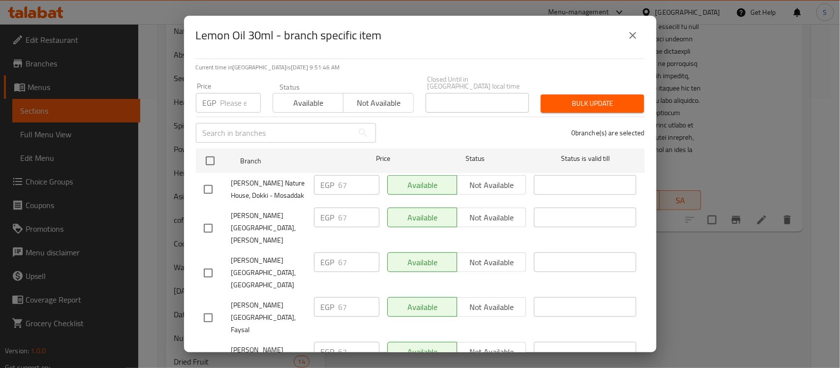
click at [636, 37] on icon "close" at bounding box center [633, 36] width 12 height 12
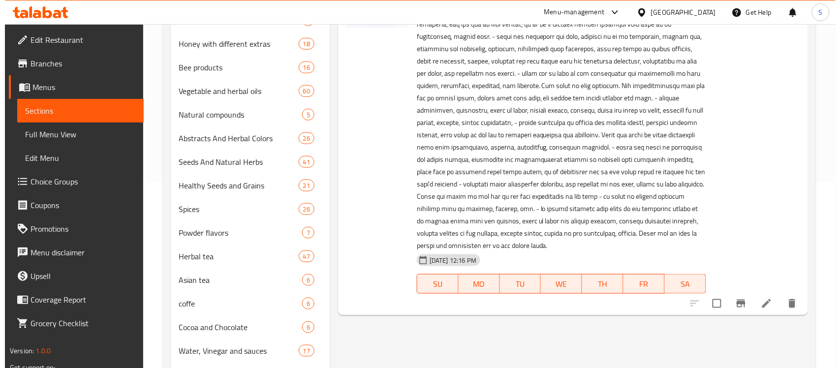
scroll to position [23, 0]
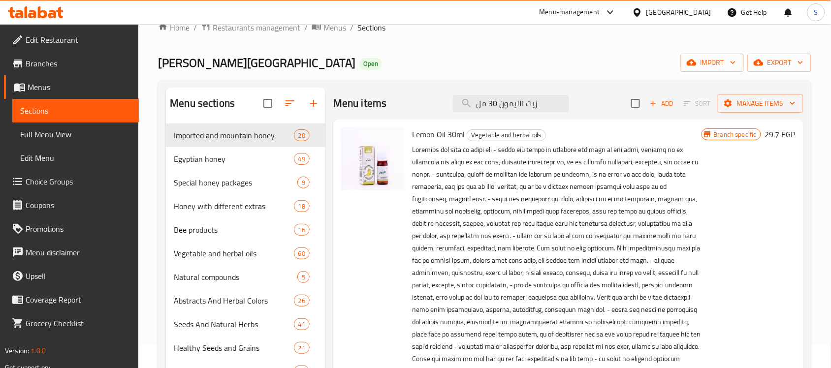
drag, startPoint x: 555, startPoint y: 103, endPoint x: 402, endPoint y: 110, distance: 153.2
click at [402, 110] on div "Menu items زيت الليمون 30 مل Add Sort Manage items" at bounding box center [568, 104] width 470 height 32
paste input "املج"
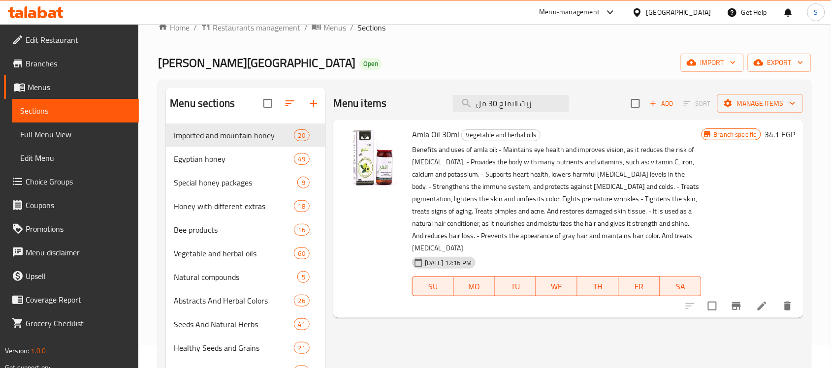
type input "زيت الاملج 30 مل"
click at [737, 302] on icon "Branch-specific-item" at bounding box center [736, 306] width 9 height 8
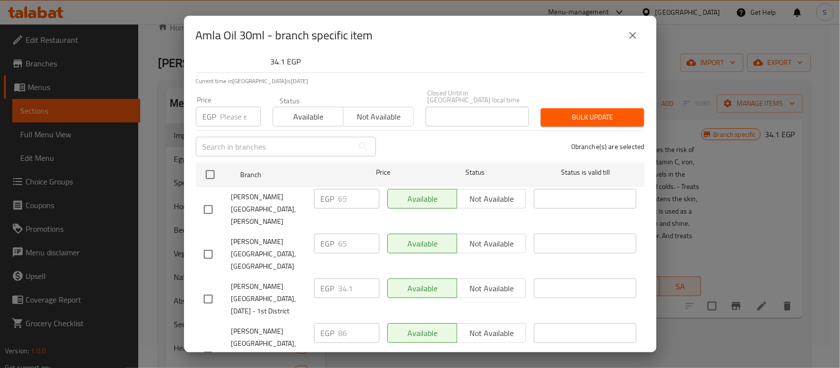
scroll to position [123, 0]
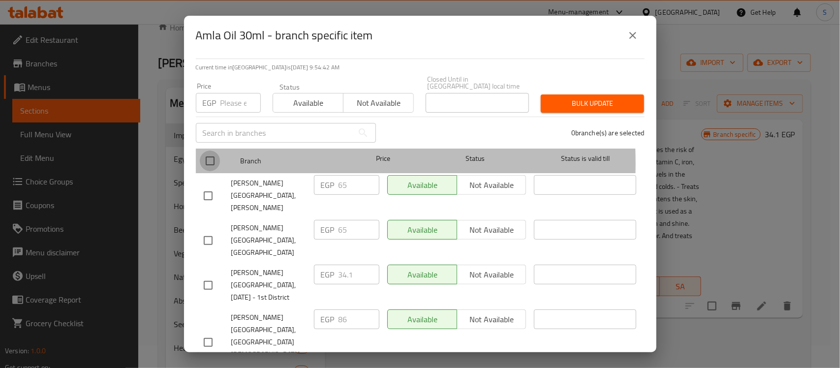
click at [219, 156] on input "checkbox" at bounding box center [210, 161] width 21 height 21
checkbox input "true"
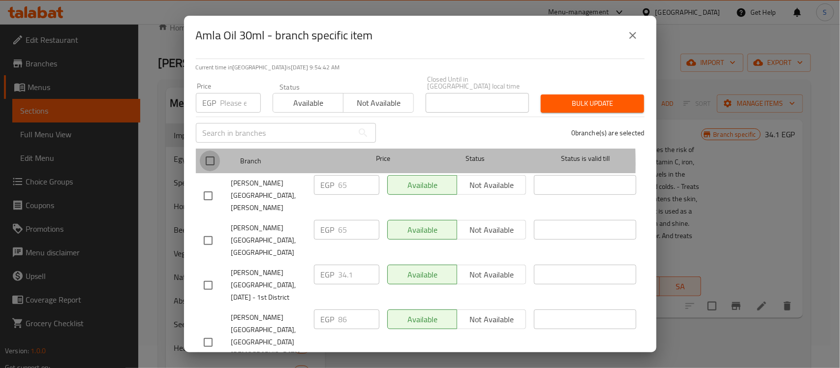
checkbox input "true"
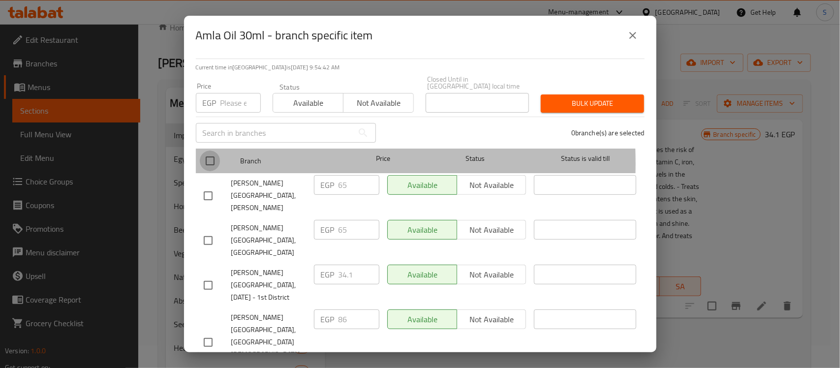
checkbox input "true"
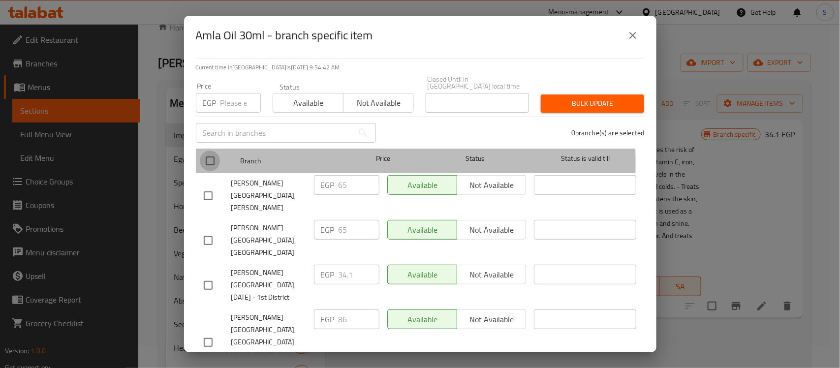
checkbox input "true"
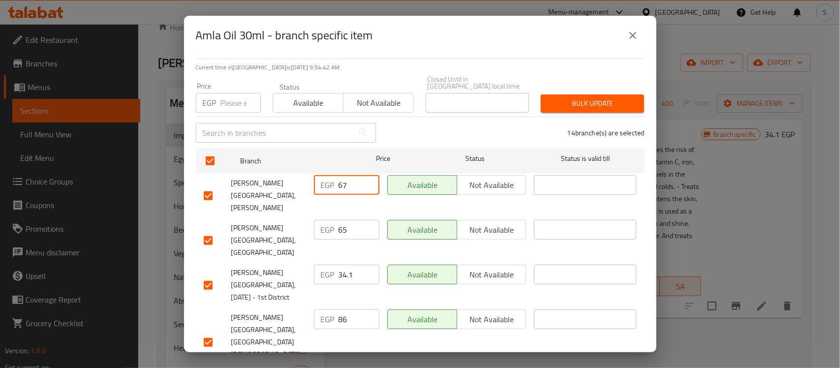
drag, startPoint x: 362, startPoint y: 174, endPoint x: 282, endPoint y: 177, distance: 80.3
click at [339, 177] on input "67" at bounding box center [359, 185] width 41 height 20
drag, startPoint x: 345, startPoint y: 178, endPoint x: 282, endPoint y: 173, distance: 63.7
click at [282, 173] on div "[PERSON_NAME][GEOGRAPHIC_DATA], Abo Qeer EGP 67 ​ Available Not available ​" at bounding box center [420, 195] width 441 height 49
type input "86"
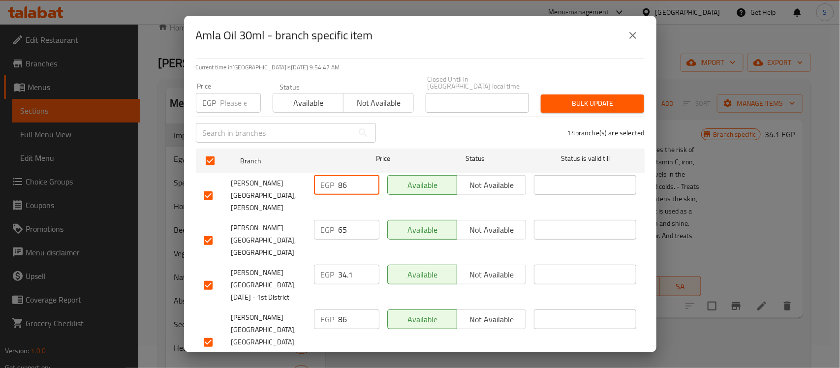
click at [227, 99] on input "number" at bounding box center [241, 103] width 40 height 20
type input "86"
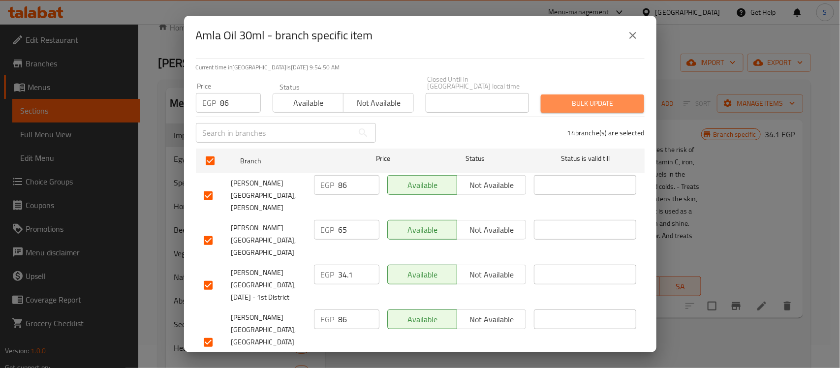
click at [598, 103] on button "Bulk update" at bounding box center [592, 104] width 103 height 18
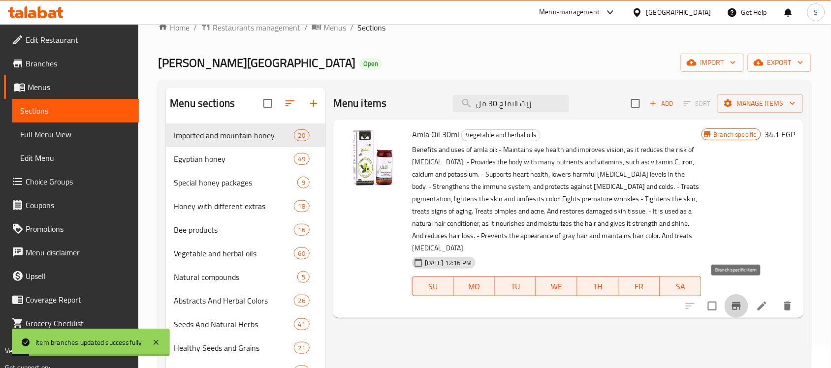
click at [736, 300] on icon "Branch-specific-item" at bounding box center [737, 306] width 12 height 12
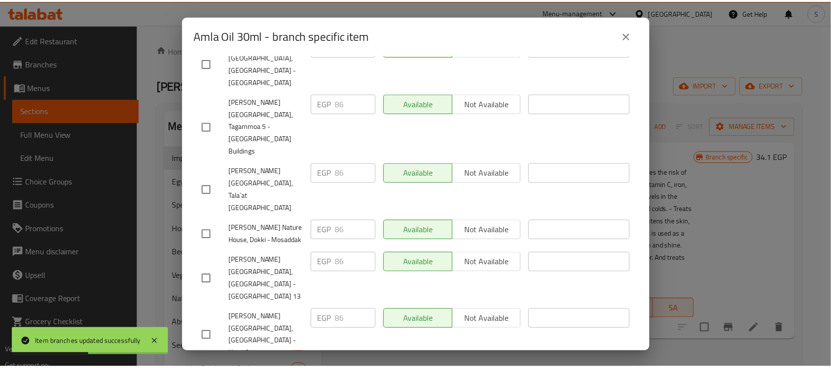
scroll to position [269, 0]
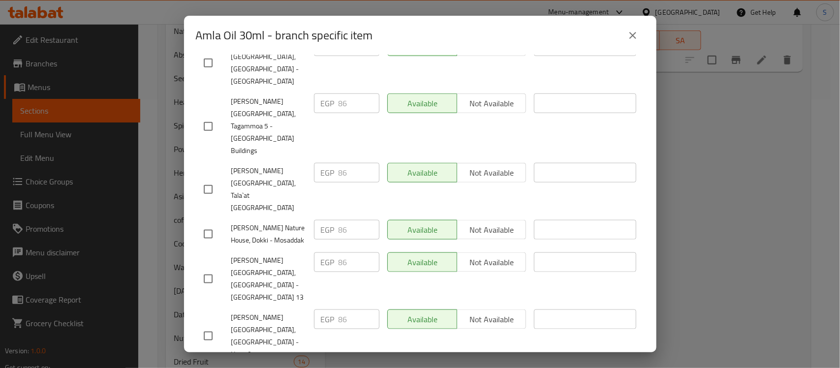
click at [718, 268] on div "Amla Oil 30ml - branch specific item Amla Oil 30ml Benefits and uses of amla oi…" at bounding box center [420, 184] width 840 height 368
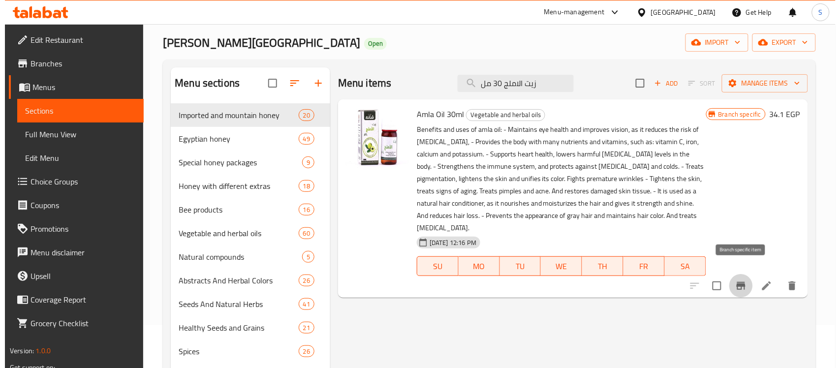
scroll to position [0, 0]
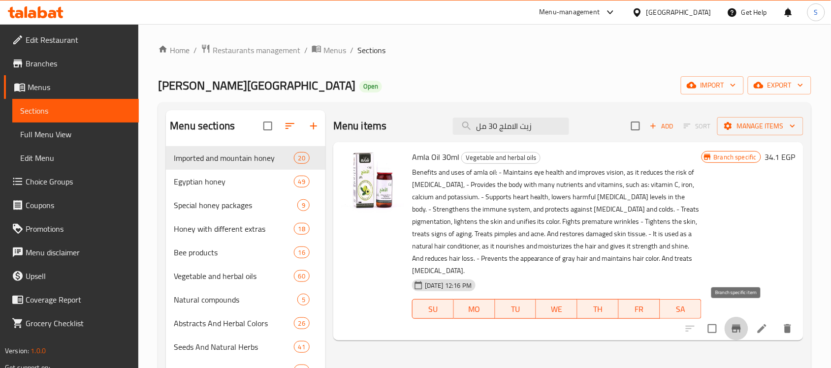
drag, startPoint x: 477, startPoint y: 126, endPoint x: 450, endPoint y: 125, distance: 26.1
click at [450, 125] on div "Menu items زيت الاملج 30 مل Add Sort Manage items" at bounding box center [568, 126] width 470 height 32
paste input "86"
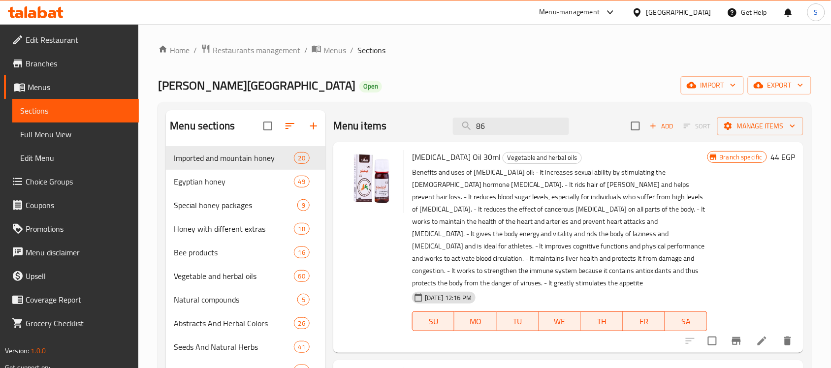
drag, startPoint x: 530, startPoint y: 119, endPoint x: 414, endPoint y: 122, distance: 116.2
click at [414, 122] on div "Menu items 86 Add Sort Manage items" at bounding box center [568, 126] width 470 height 32
drag, startPoint x: 510, startPoint y: 124, endPoint x: 403, endPoint y: 127, distance: 106.9
click at [403, 127] on div "Menu items 86 Add Sort Manage items" at bounding box center [568, 126] width 470 height 32
paste input "زيت بذر العنب 30 مل"
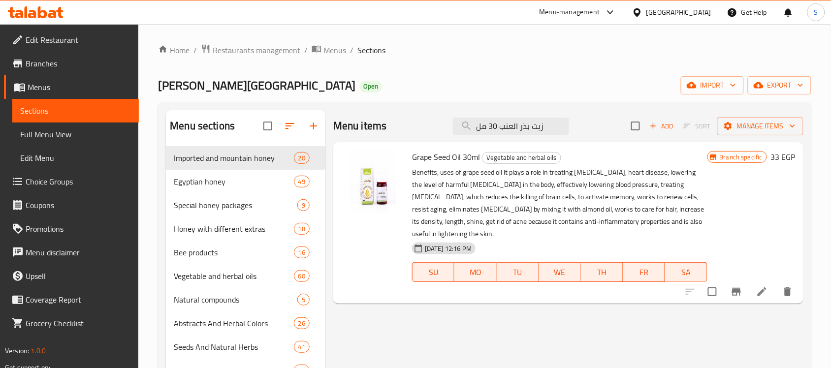
type input "زيت بذر العنب 30 مل"
click at [734, 296] on icon "Branch-specific-item" at bounding box center [736, 292] width 9 height 8
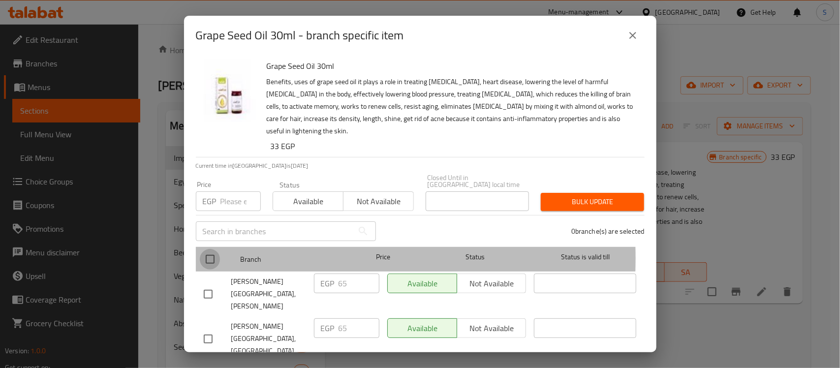
click at [216, 251] on input "checkbox" at bounding box center [210, 259] width 21 height 21
checkbox input "true"
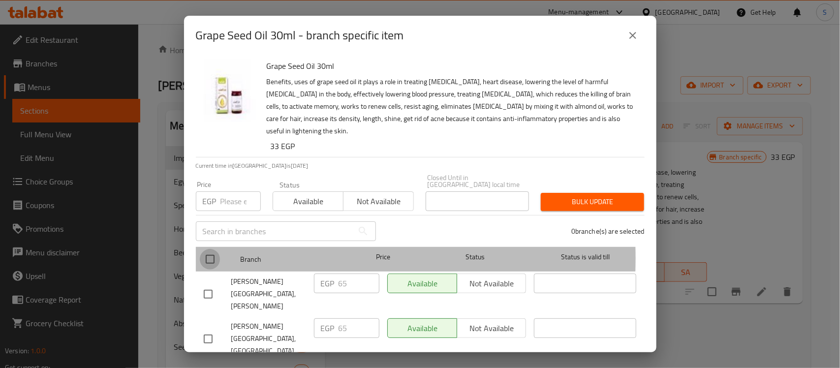
checkbox input "true"
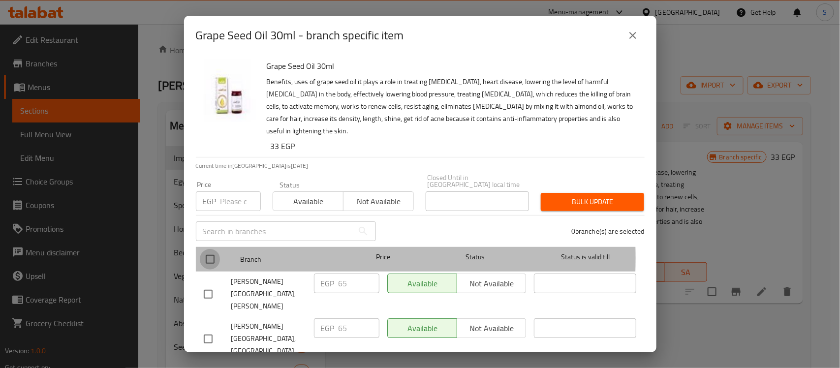
checkbox input "true"
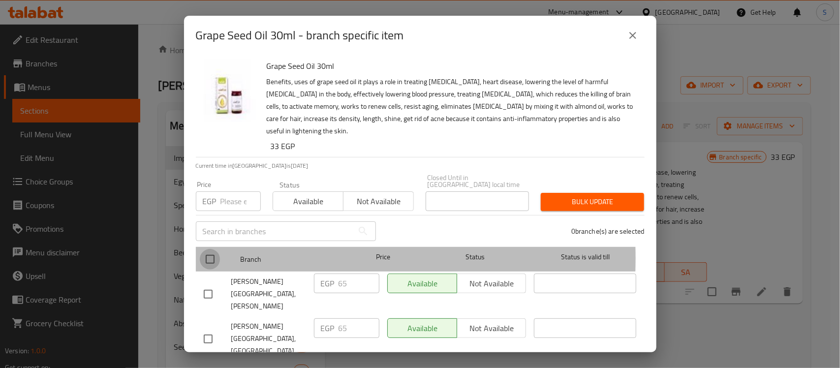
checkbox input "true"
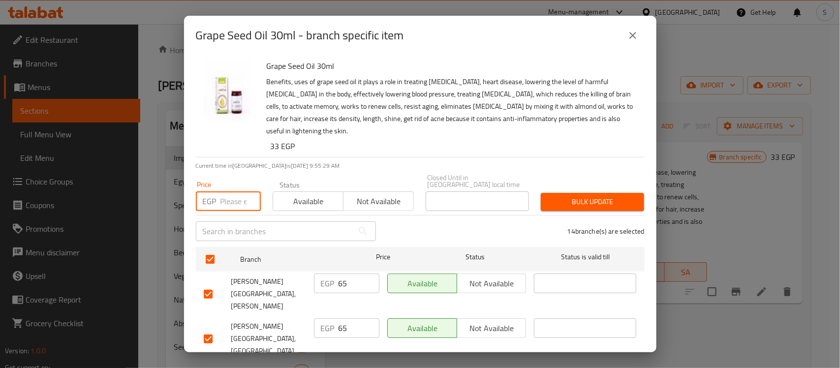
click at [235, 202] on input "number" at bounding box center [241, 201] width 40 height 20
type input "86"
click at [565, 196] on span "Bulk update" at bounding box center [593, 202] width 88 height 12
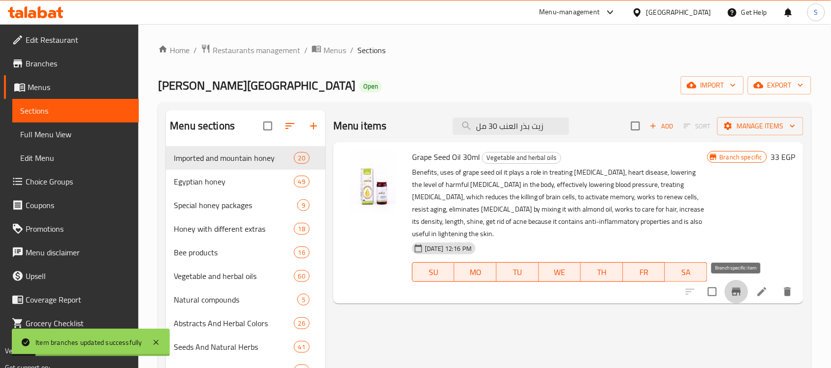
click at [737, 293] on icon "Branch-specific-item" at bounding box center [736, 292] width 9 height 8
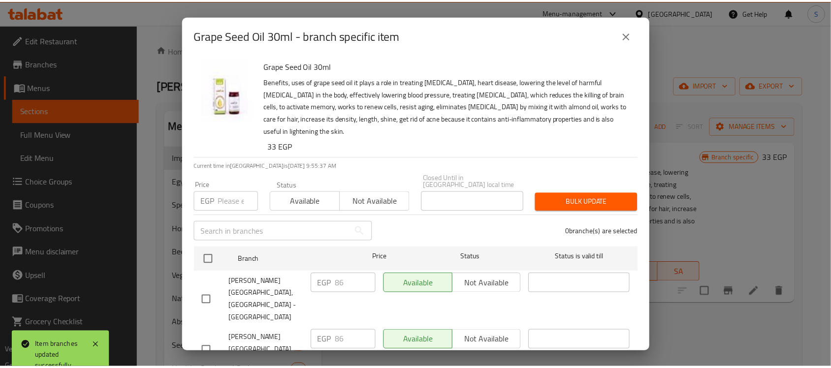
scroll to position [269, 0]
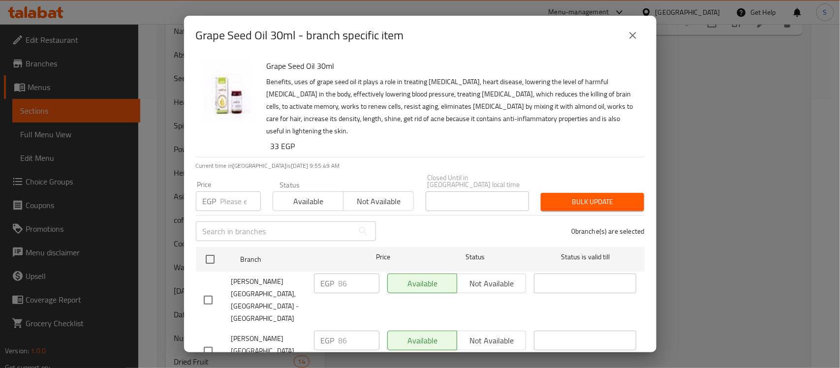
click at [635, 62] on div "Grape Seed Oil 30ml Benefits, uses of grape seed oil it plays a role in treatin…" at bounding box center [456, 106] width 386 height 102
click at [626, 45] on button "close" at bounding box center [633, 36] width 24 height 24
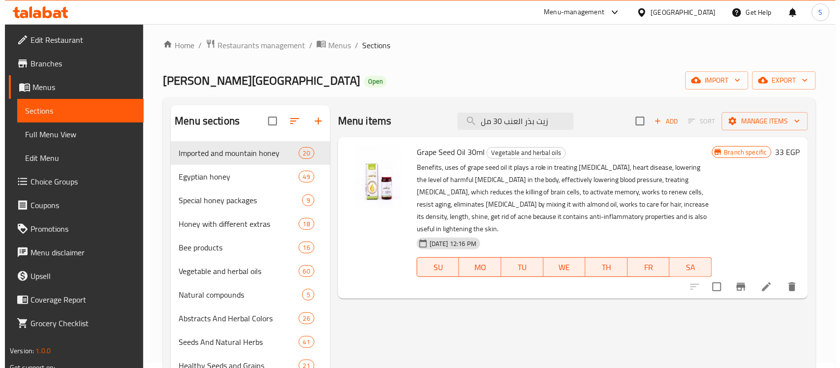
scroll to position [0, 0]
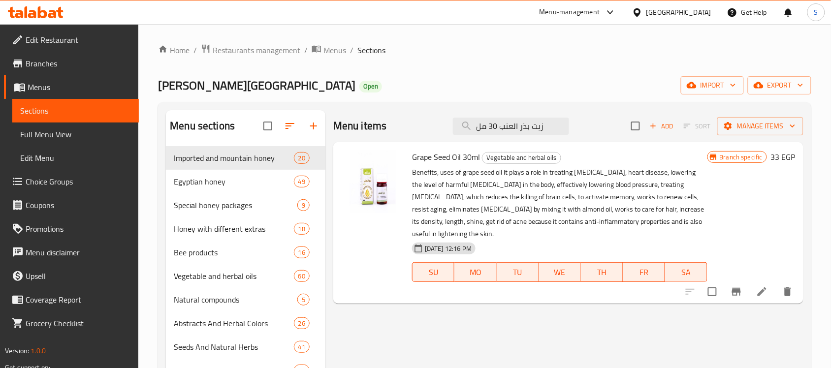
drag, startPoint x: 545, startPoint y: 129, endPoint x: 384, endPoint y: 108, distance: 162.4
paste input "رجان"
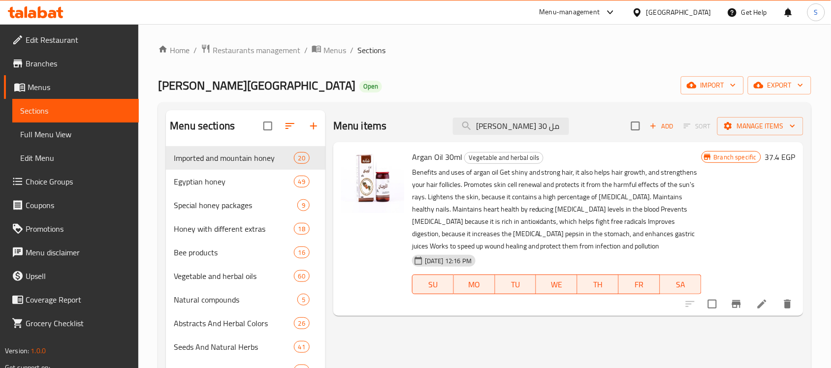
type input "[PERSON_NAME] 30 مل"
click at [736, 306] on icon "Branch-specific-item" at bounding box center [737, 304] width 12 height 12
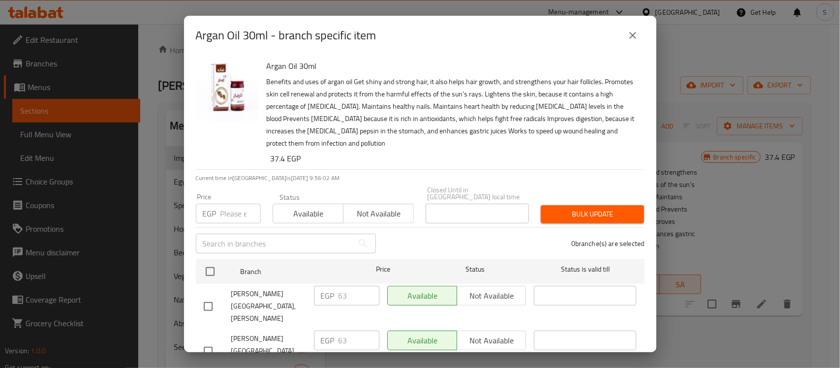
click at [220, 205] on div "EGP Price" at bounding box center [228, 214] width 65 height 20
type input "86"
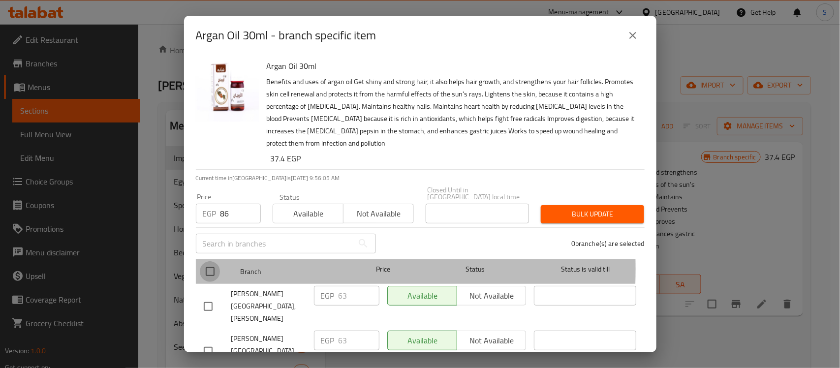
click at [203, 261] on input "checkbox" at bounding box center [210, 271] width 21 height 21
checkbox input "true"
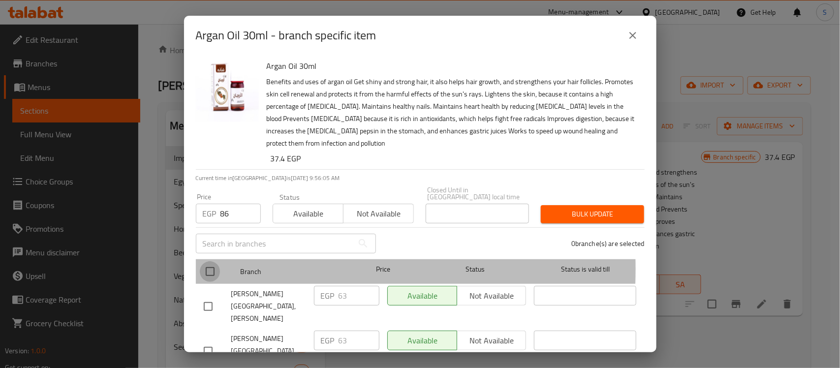
checkbox input "true"
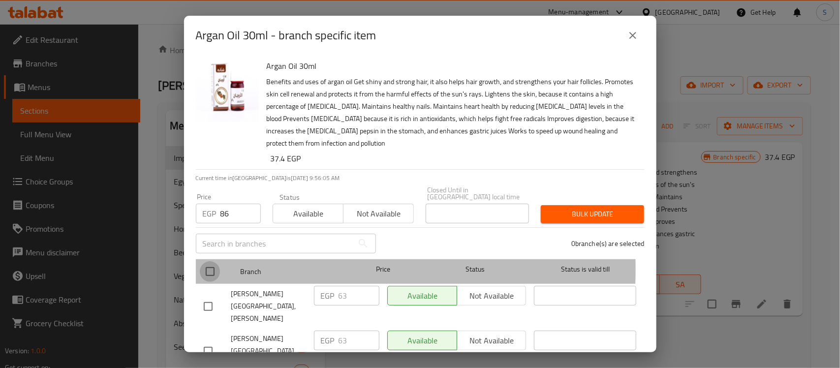
checkbox input "true"
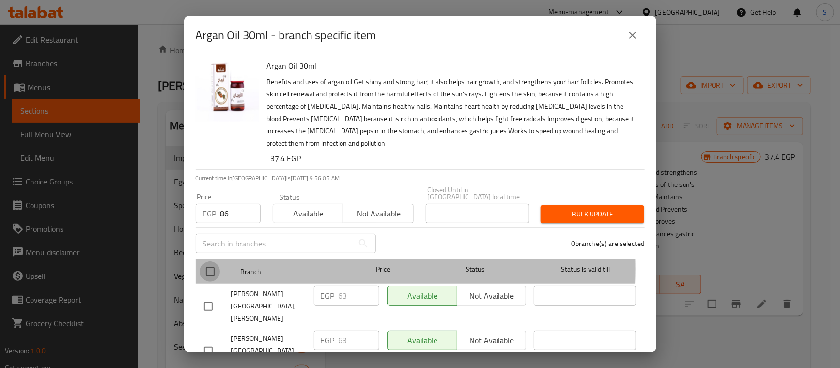
checkbox input "true"
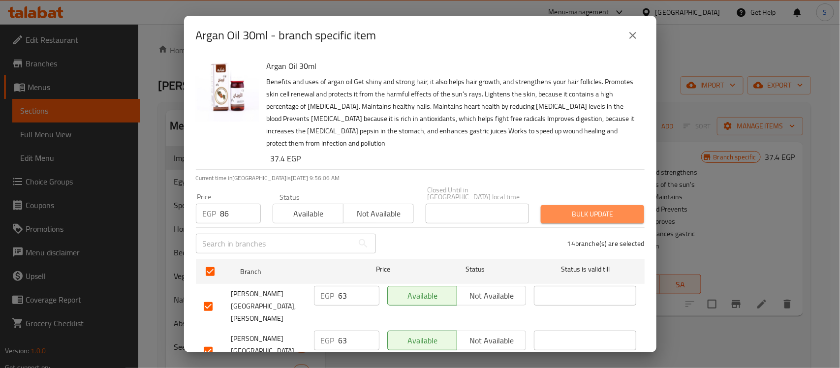
click at [603, 213] on button "Bulk update" at bounding box center [592, 214] width 103 height 18
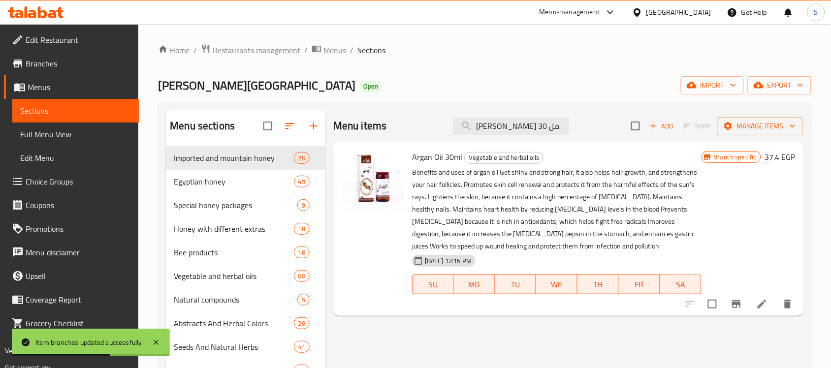
drag, startPoint x: 546, startPoint y: 122, endPoint x: 455, endPoint y: 115, distance: 91.3
click at [455, 115] on div "Menu items زيت ارجان 30 مل Add Sort Manage items" at bounding box center [568, 126] width 470 height 32
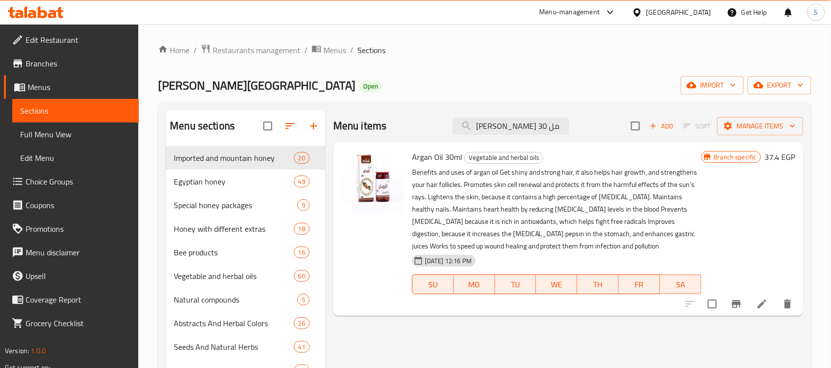
paste input "هن النعام 30"
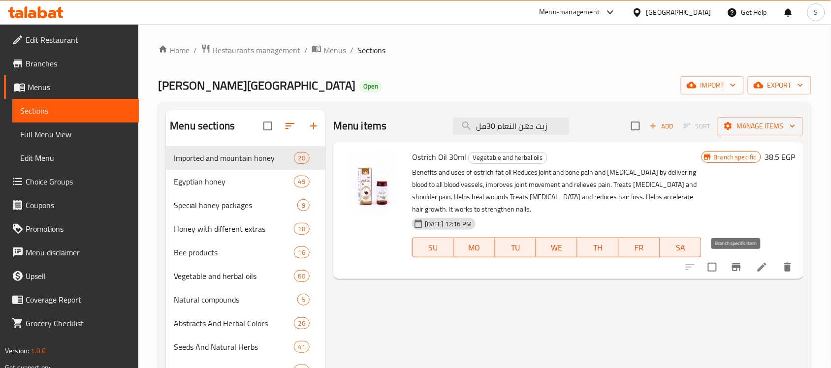
type input "زيت دهن النعام 30مل"
click at [740, 272] on icon "Branch-specific-item" at bounding box center [737, 267] width 12 height 12
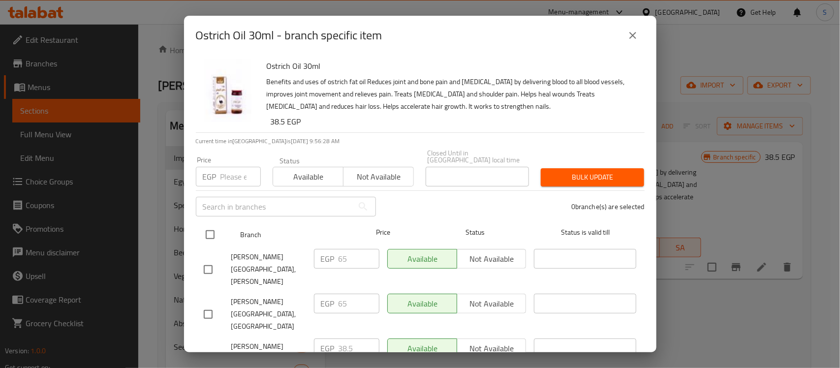
click at [220, 225] on input "checkbox" at bounding box center [210, 234] width 21 height 21
checkbox input "true"
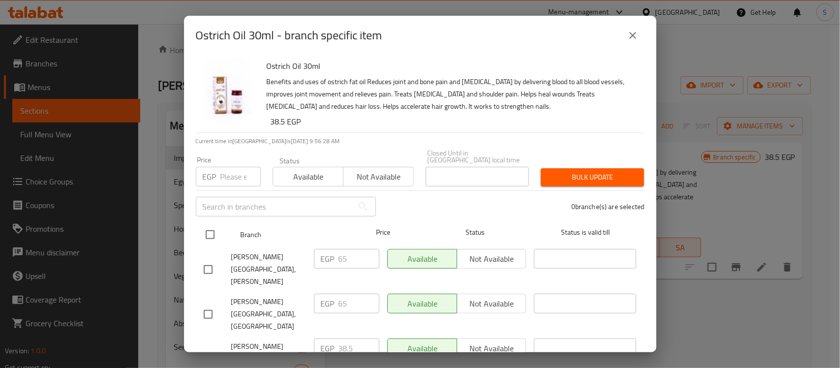
checkbox input "true"
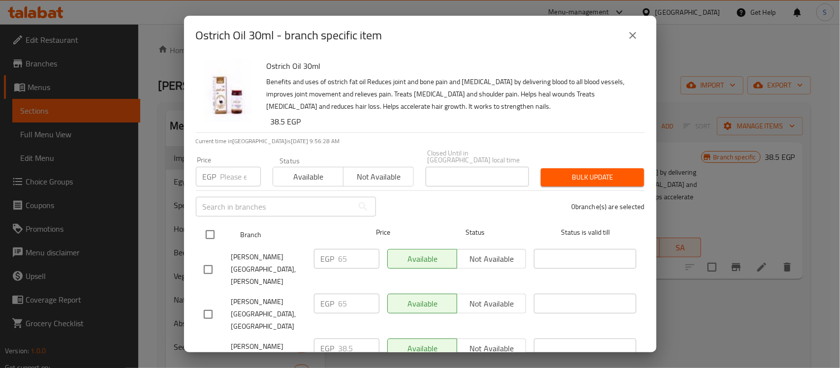
checkbox input "true"
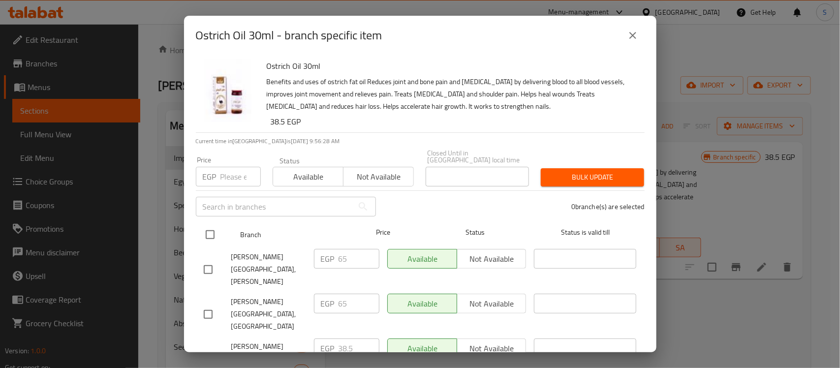
checkbox input "true"
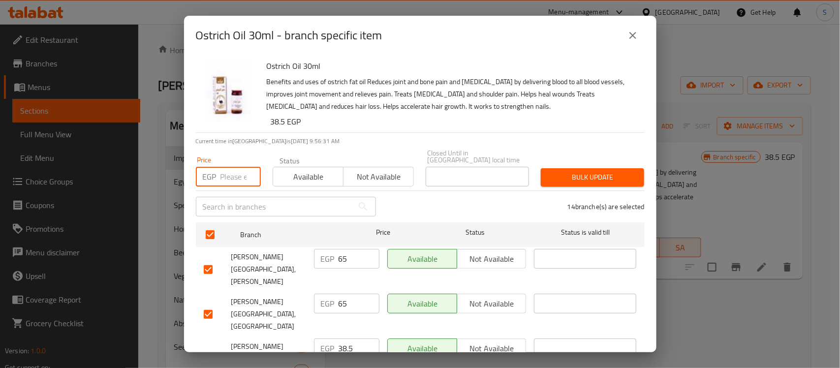
click at [230, 175] on input "number" at bounding box center [241, 177] width 40 height 20
type input "86"
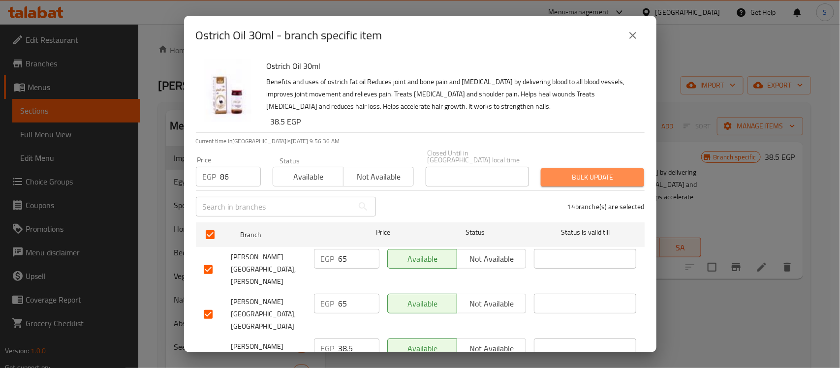
click at [616, 171] on span "Bulk update" at bounding box center [593, 177] width 88 height 12
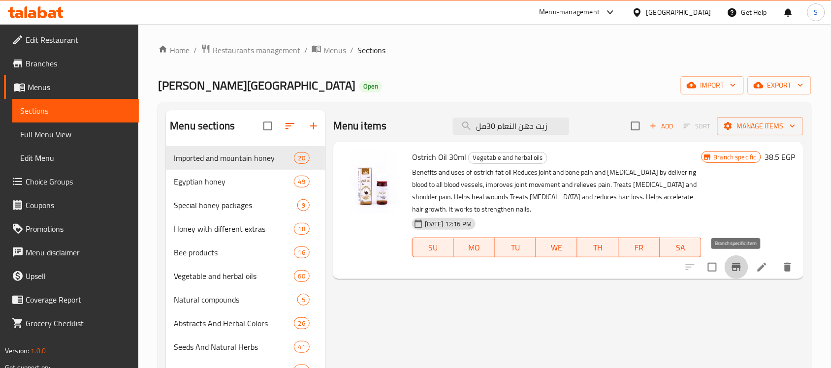
click at [741, 269] on icon "Branch-specific-item" at bounding box center [737, 267] width 12 height 12
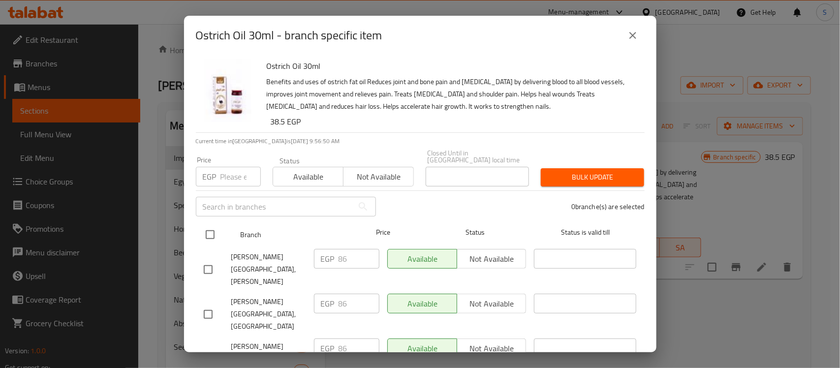
click at [222, 229] on div at bounding box center [218, 235] width 37 height 29
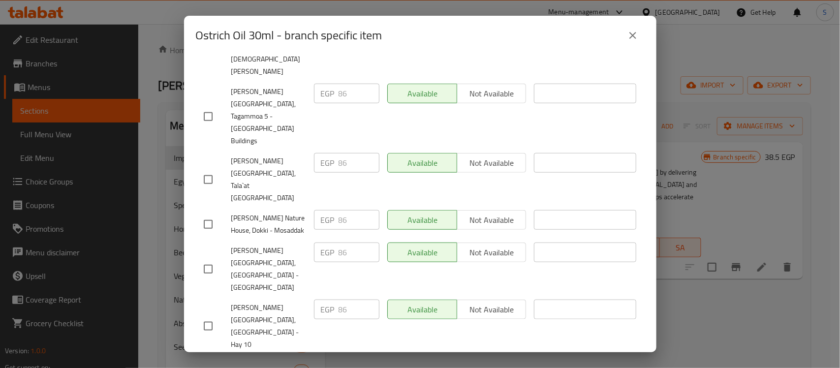
scroll to position [269, 0]
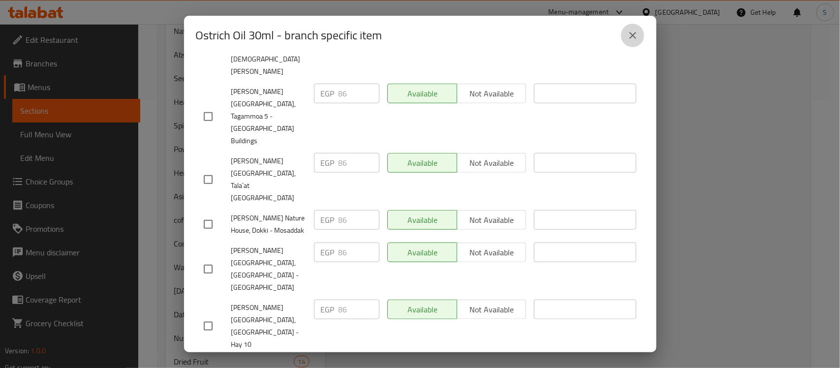
click at [634, 34] on icon "close" at bounding box center [633, 35] width 7 height 7
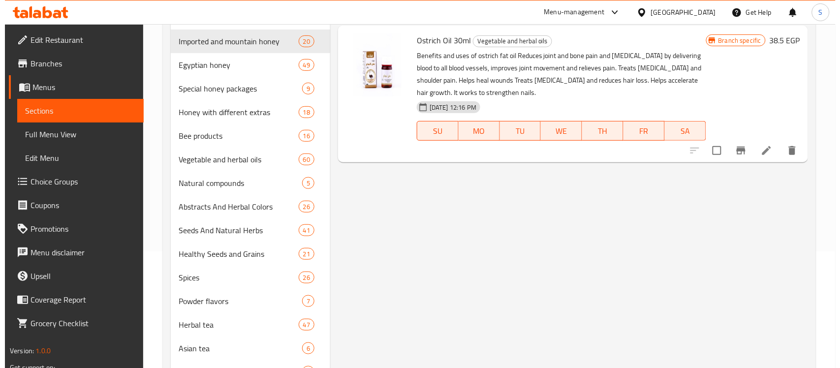
scroll to position [0, 0]
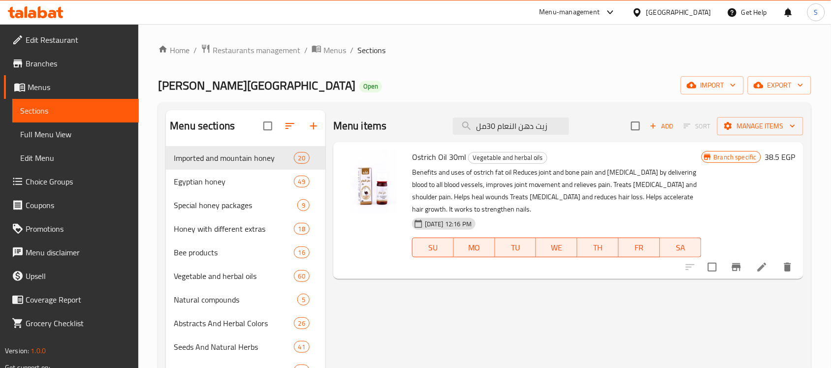
drag, startPoint x: 546, startPoint y: 127, endPoint x: 398, endPoint y: 121, distance: 148.8
click at [398, 121] on div "Menu items زيت دهن النعام 30مل Add Sort Manage items" at bounding box center [568, 126] width 470 height 32
paste input "لنيم 30"
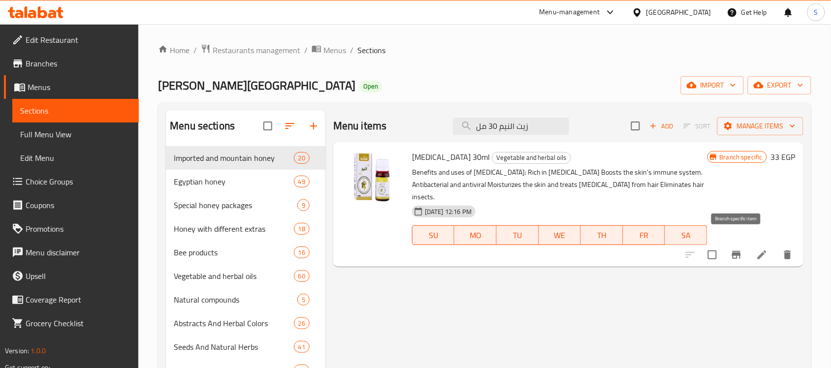
type input "زيت النيم 30 مل"
click at [736, 249] on icon "Branch-specific-item" at bounding box center [737, 255] width 12 height 12
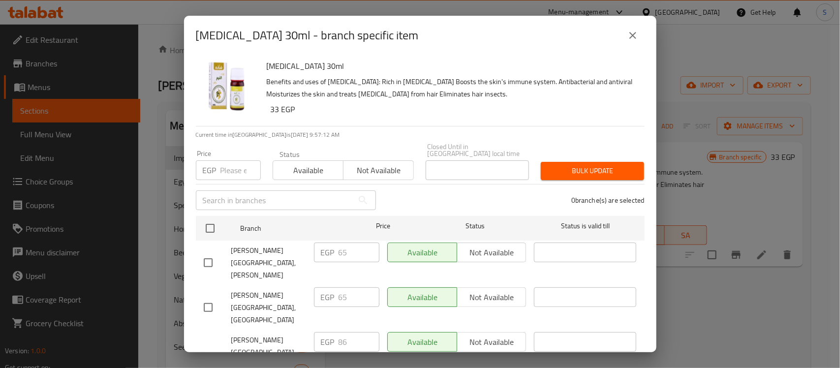
click at [241, 171] on input "number" at bounding box center [241, 170] width 40 height 20
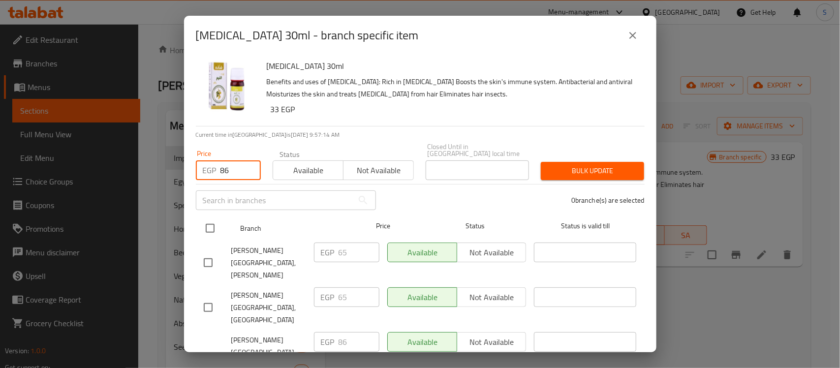
type input "86"
click at [218, 223] on input "checkbox" at bounding box center [210, 228] width 21 height 21
checkbox input "true"
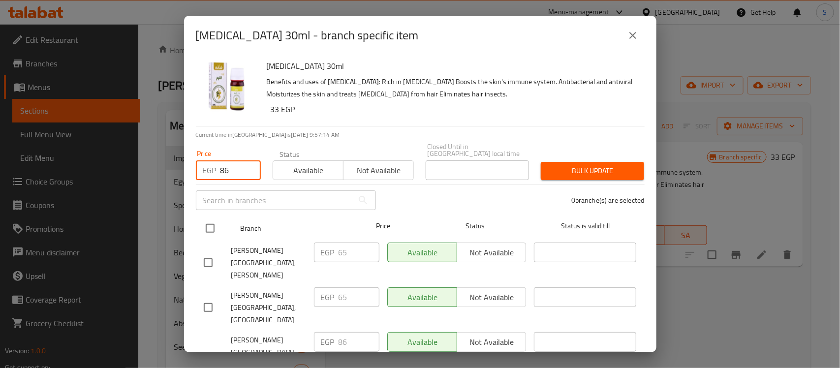
checkbox input "true"
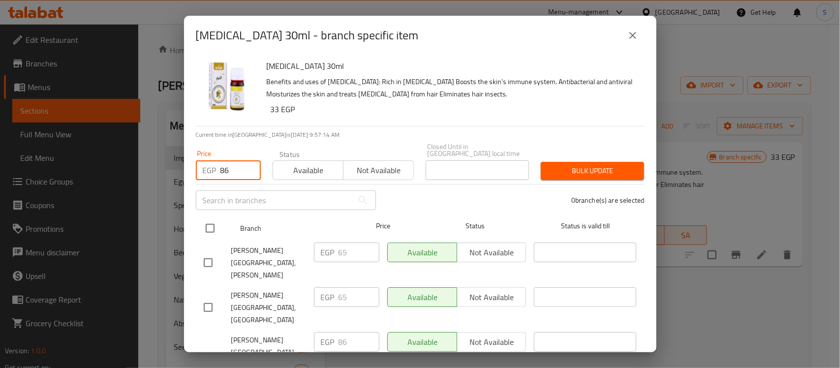
checkbox input "true"
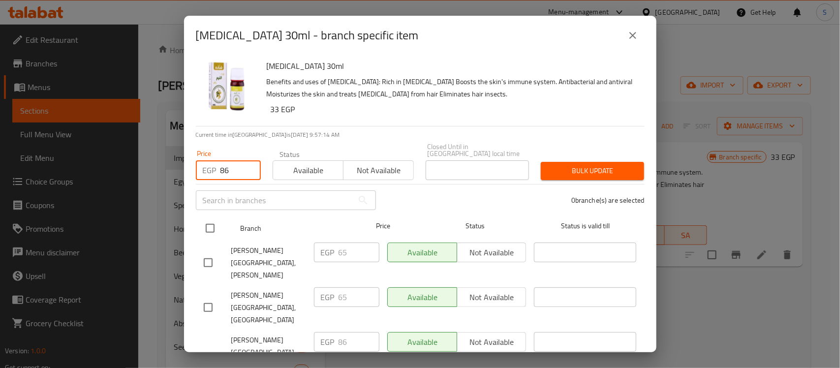
checkbox input "true"
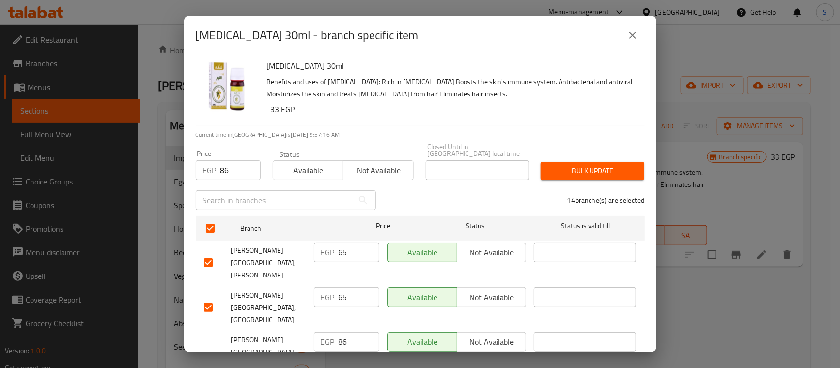
click at [582, 168] on span "Bulk update" at bounding box center [593, 171] width 88 height 12
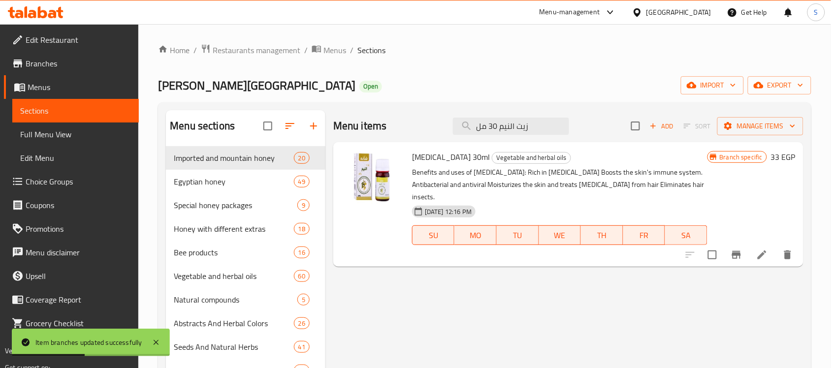
drag, startPoint x: 547, startPoint y: 126, endPoint x: 414, endPoint y: 119, distance: 133.1
click at [414, 119] on div "Menu items زيت النيم 30 مل Add Sort Manage items" at bounding box center [568, 126] width 470 height 32
paste input "ابونه لبان دكر بزيت لبان دكر60جم"
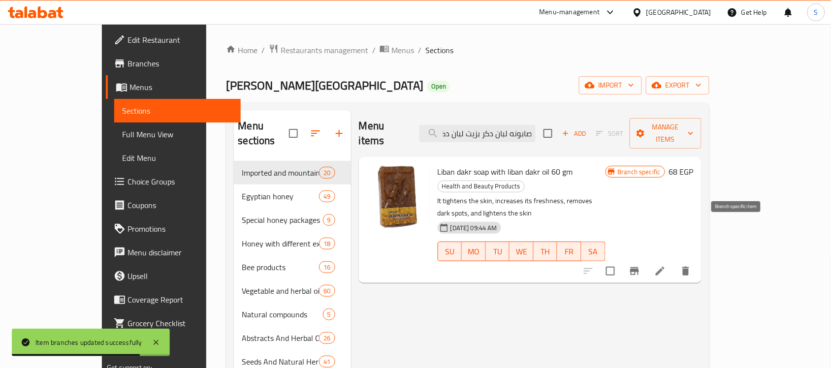
type input "صابونه لبان دكر بزيت لبان دكر60جم"
click at [640, 265] on icon "Branch-specific-item" at bounding box center [635, 271] width 12 height 12
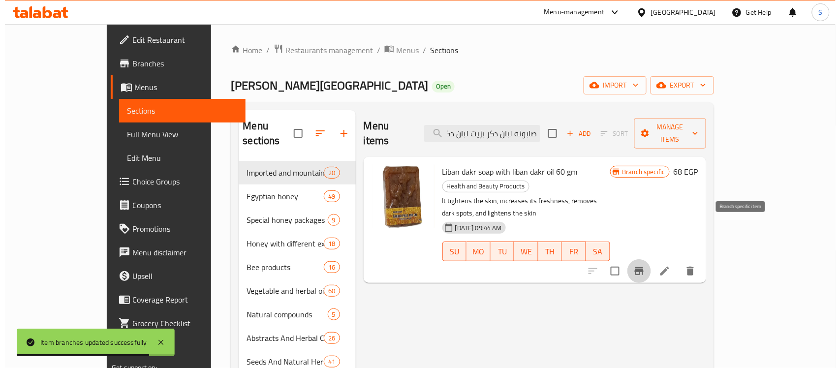
scroll to position [0, 0]
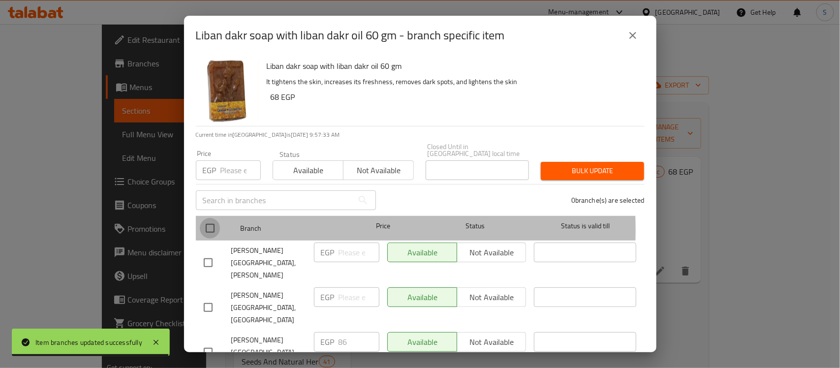
click at [212, 223] on input "checkbox" at bounding box center [210, 228] width 21 height 21
checkbox input "true"
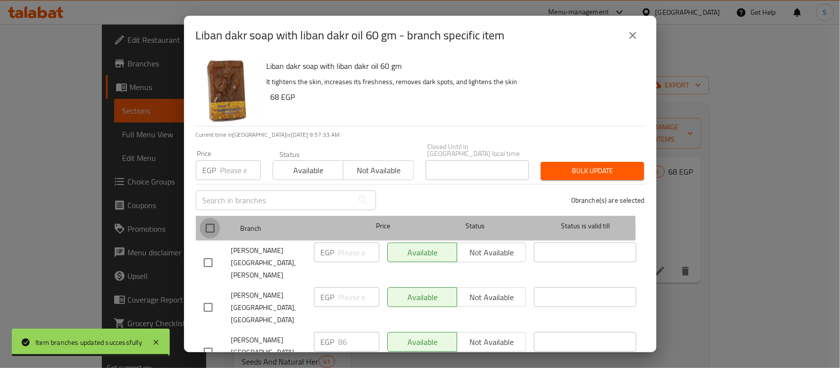
checkbox input "true"
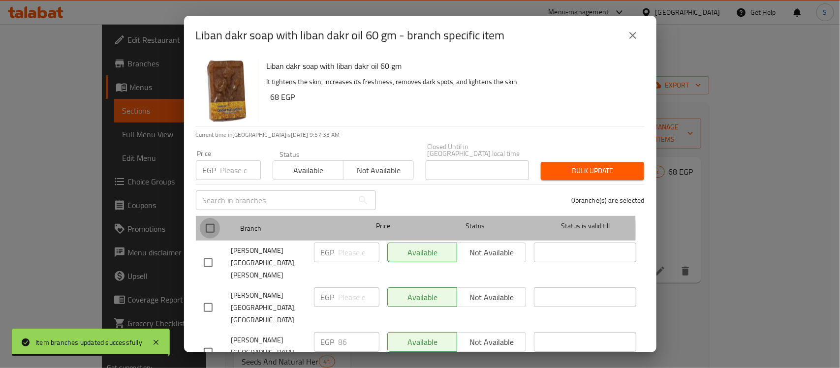
checkbox input "true"
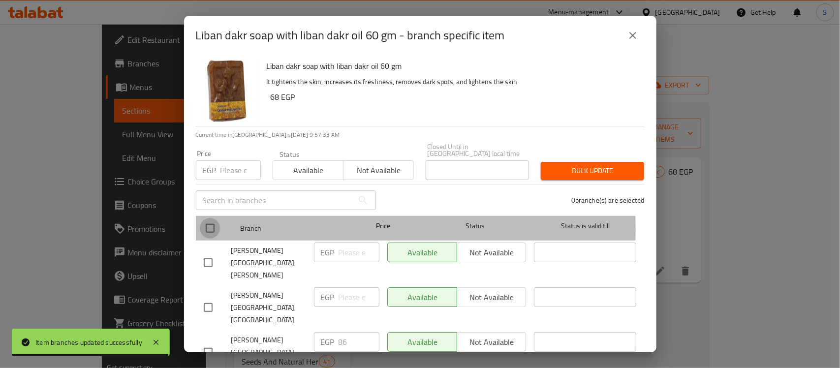
checkbox input "true"
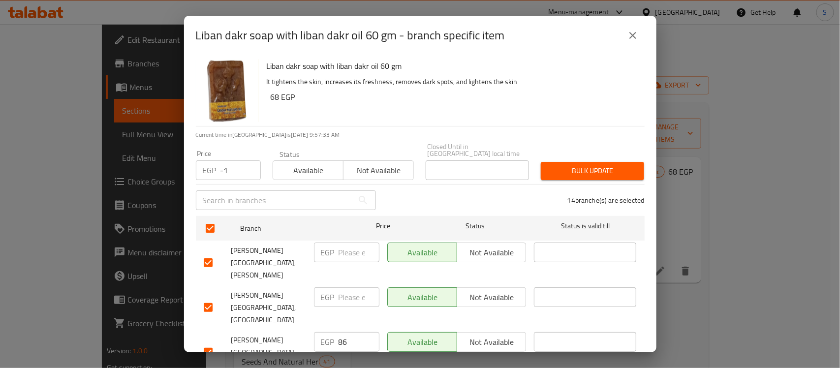
type input "-1"
click at [249, 165] on input "-1" at bounding box center [241, 170] width 40 height 20
type input "86"
click at [586, 169] on span "Bulk update" at bounding box center [593, 171] width 88 height 12
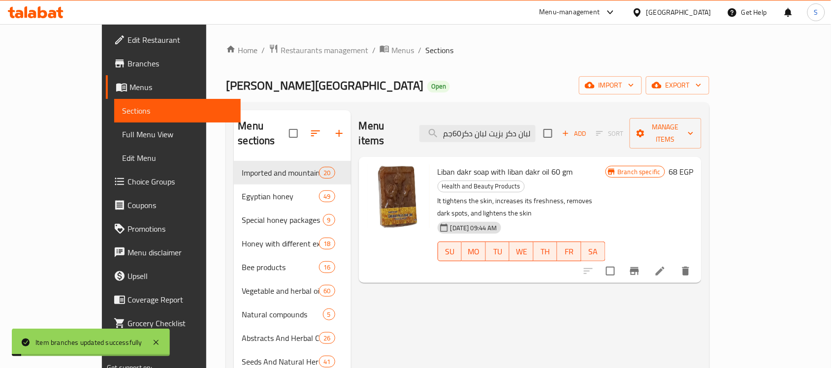
click at [639, 267] on icon "Branch-specific-item" at bounding box center [634, 271] width 9 height 8
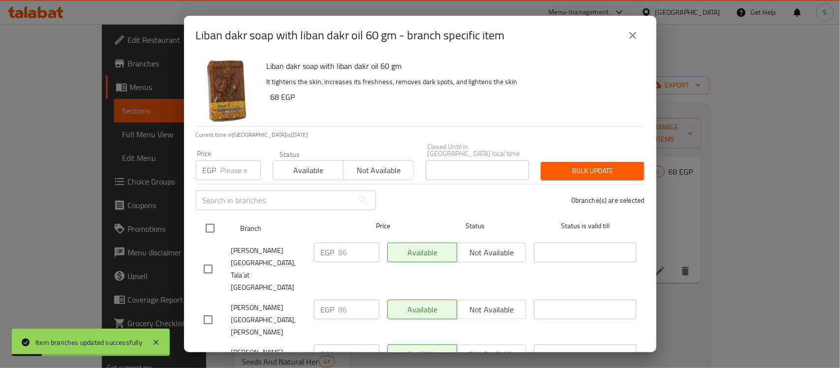
click at [210, 218] on input "checkbox" at bounding box center [210, 228] width 21 height 21
checkbox input "true"
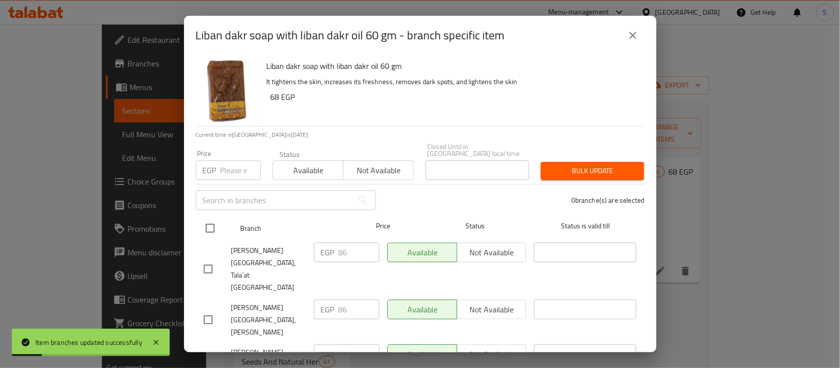
checkbox input "true"
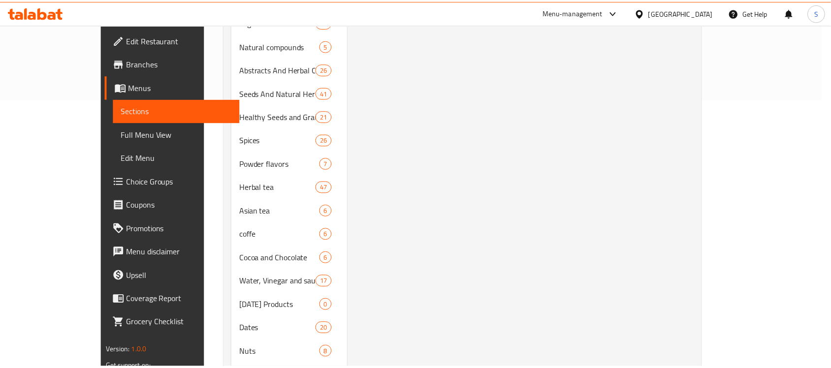
scroll to position [47, 0]
